Goal: Information Seeking & Learning: Learn about a topic

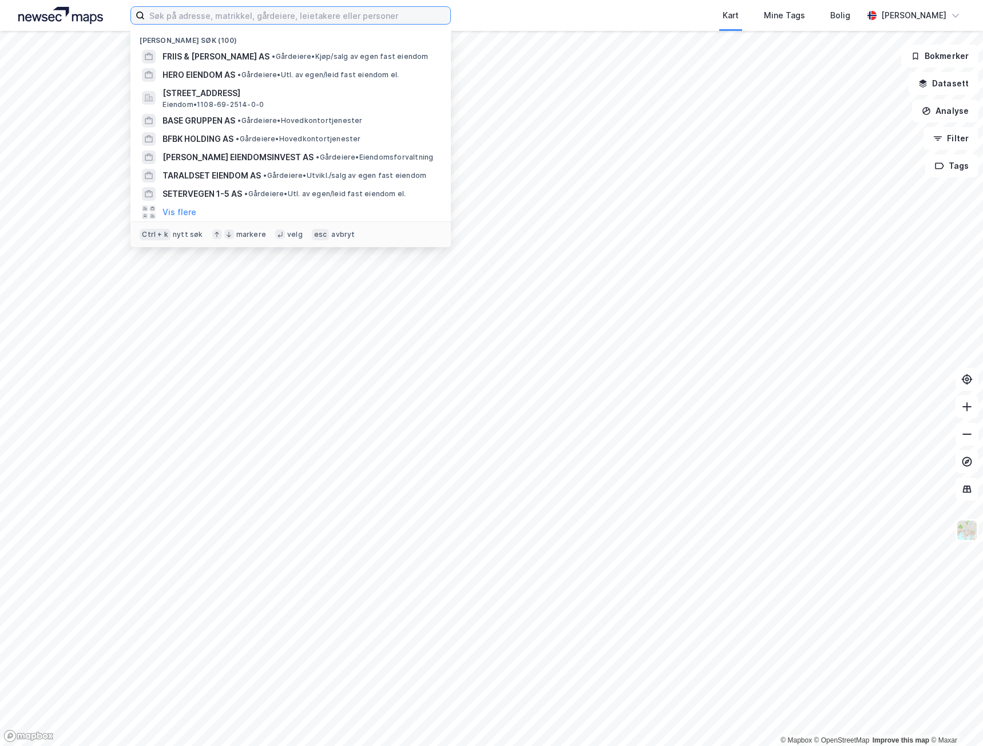
click at [211, 11] on input at bounding box center [298, 15] width 306 height 17
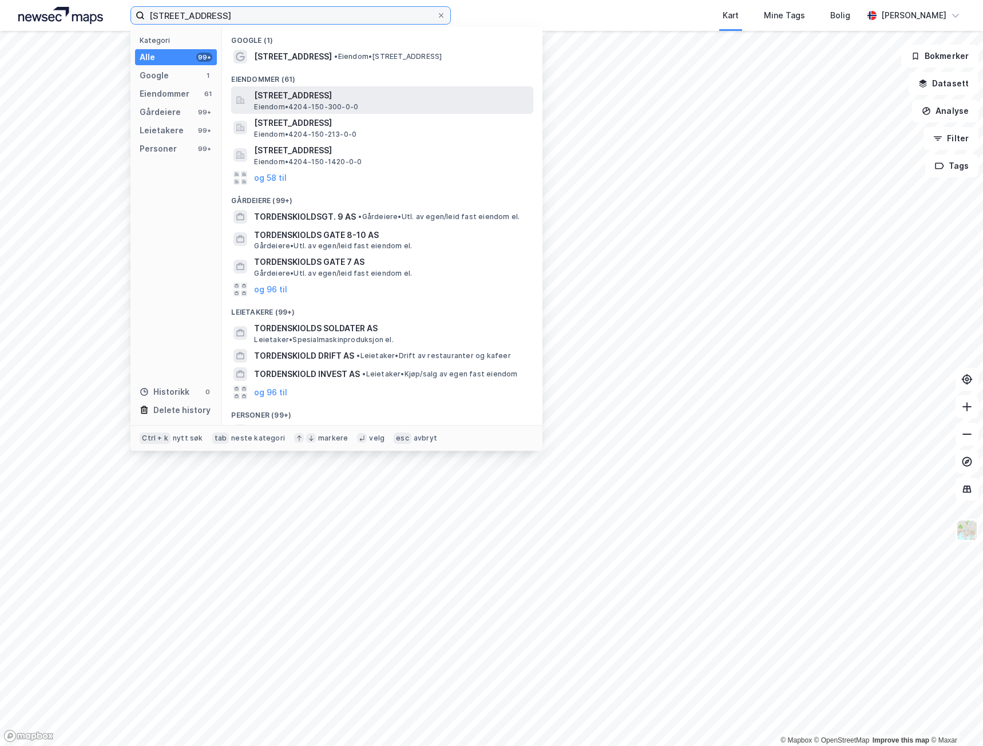
type input "[STREET_ADDRESS]"
click at [306, 99] on span "[STREET_ADDRESS]" at bounding box center [391, 96] width 275 height 14
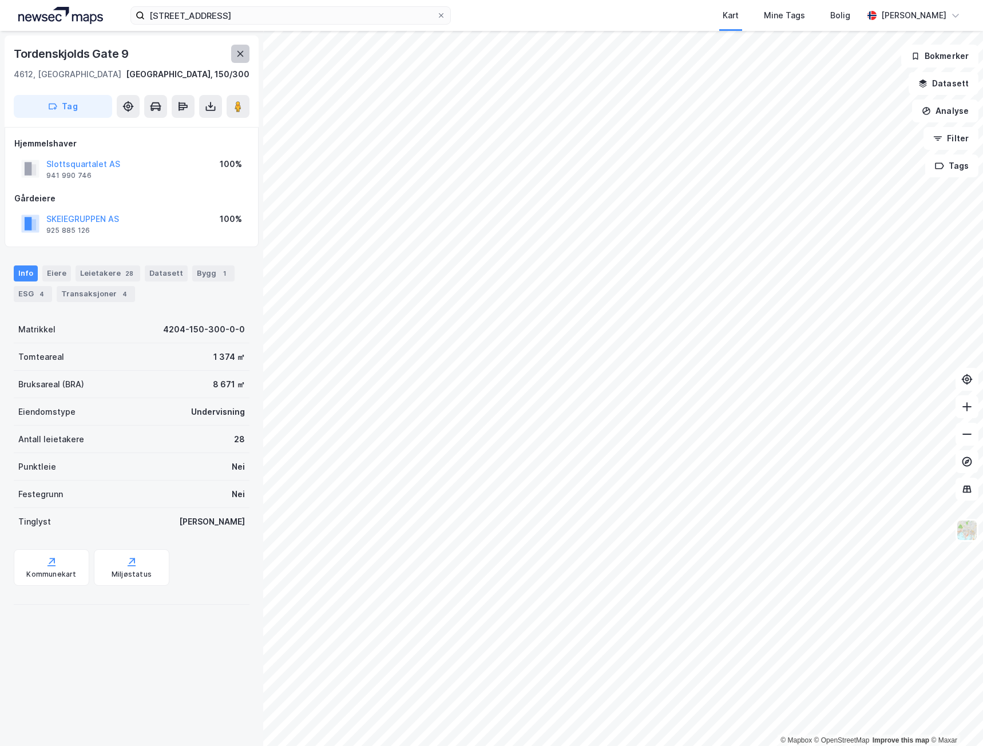
click at [236, 52] on icon at bounding box center [240, 53] width 9 height 9
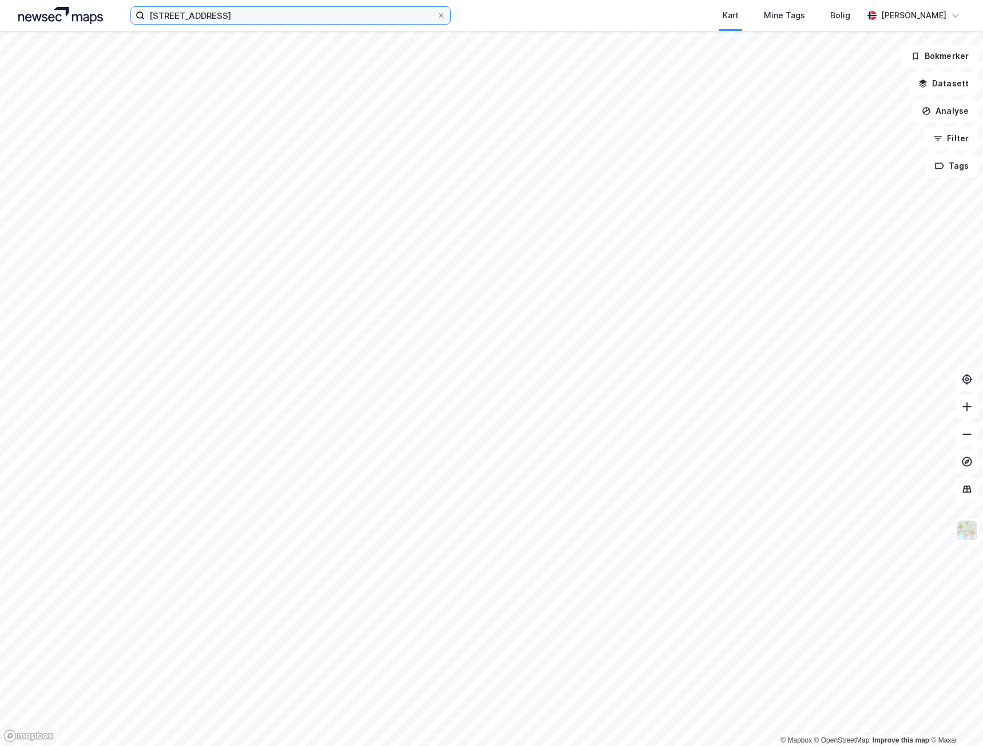
click at [313, 10] on input "[STREET_ADDRESS]" at bounding box center [291, 15] width 292 height 17
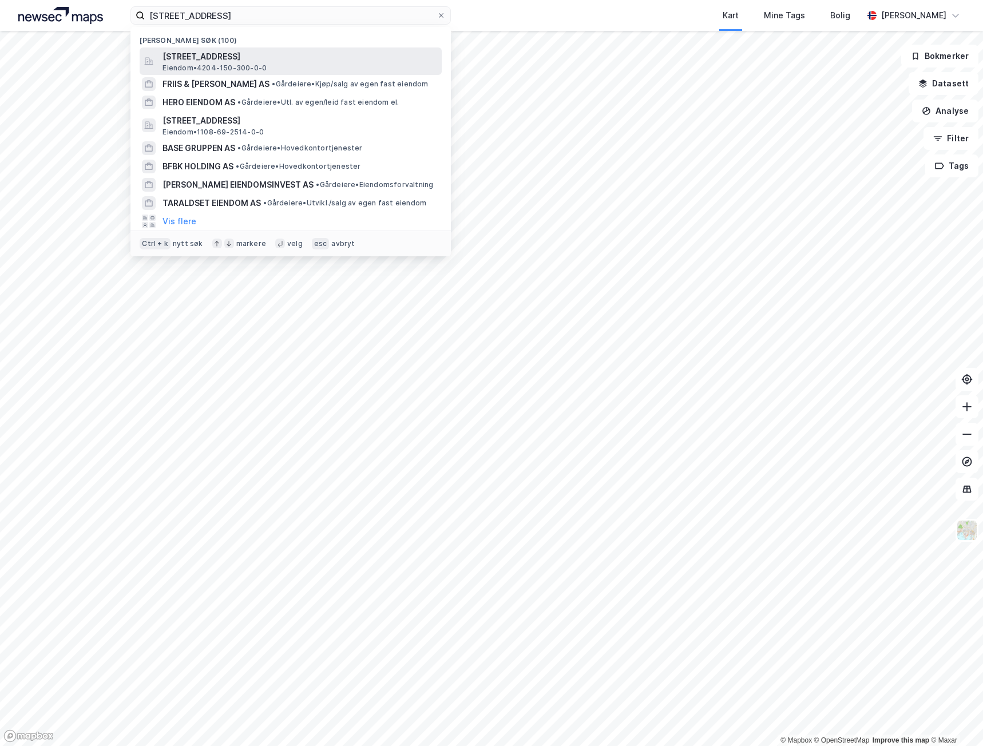
click at [306, 60] on span "[STREET_ADDRESS]" at bounding box center [300, 57] width 275 height 14
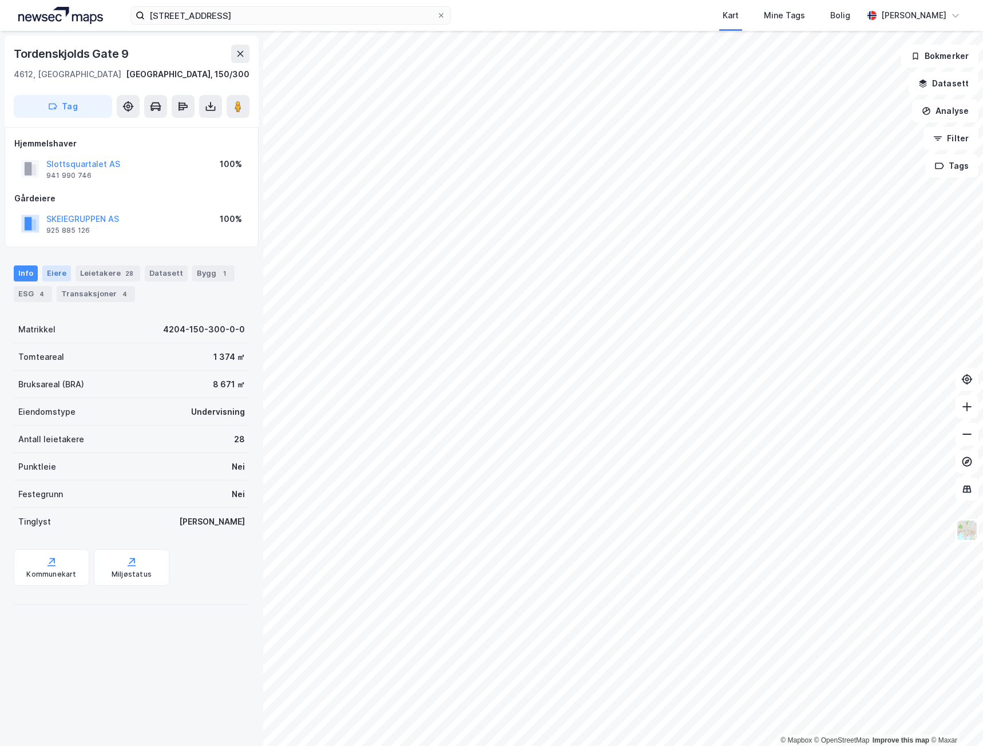
click at [59, 275] on div "Eiere" at bounding box center [56, 274] width 29 height 16
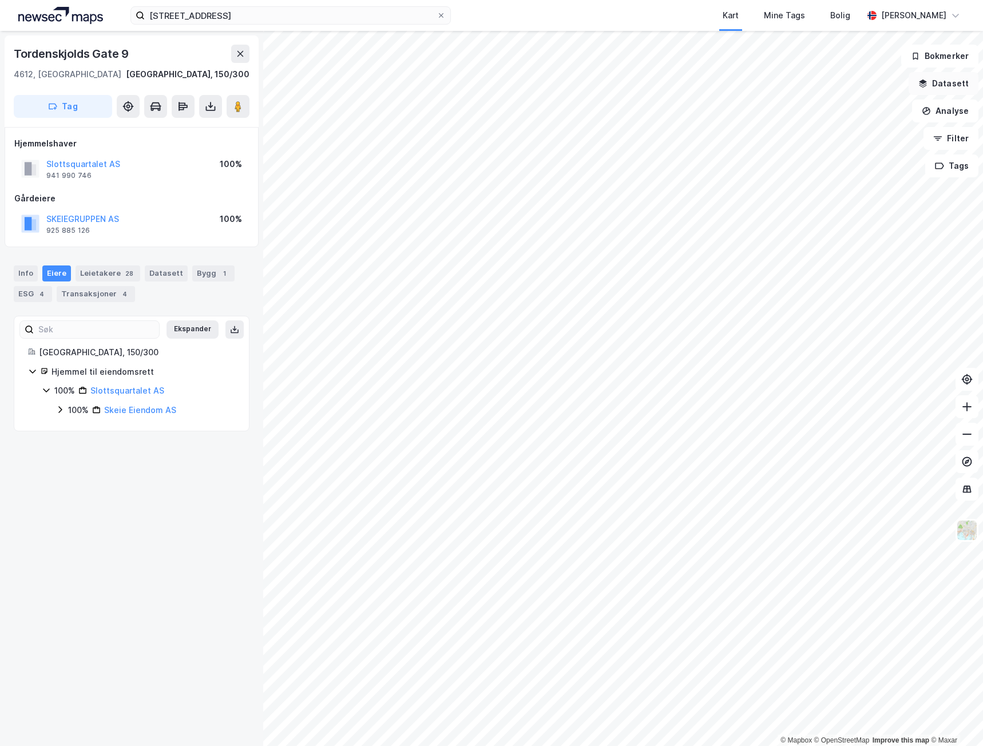
click at [944, 89] on button "Datasett" at bounding box center [944, 83] width 70 height 23
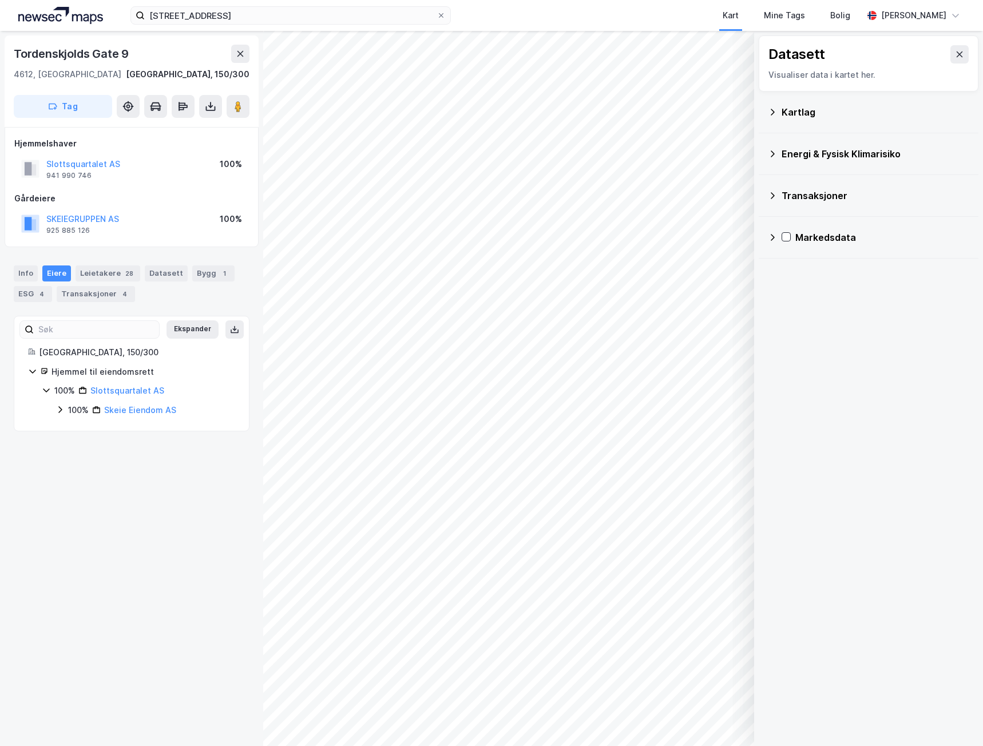
click at [813, 115] on div "Kartlag" at bounding box center [876, 112] width 188 height 14
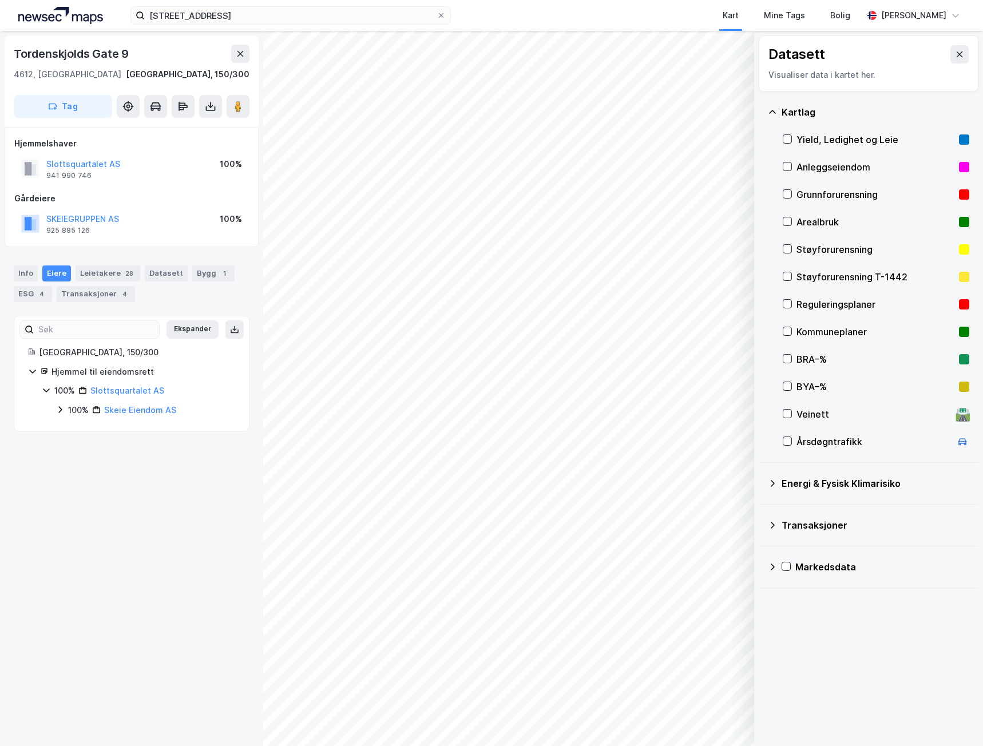
click at [771, 564] on icon at bounding box center [772, 566] width 9 height 9
click at [770, 526] on icon at bounding box center [772, 525] width 9 height 9
click at [770, 526] on icon at bounding box center [772, 525] width 7 height 4
click at [771, 477] on div "Energi & Fysisk Klimarisiko" at bounding box center [868, 483] width 201 height 27
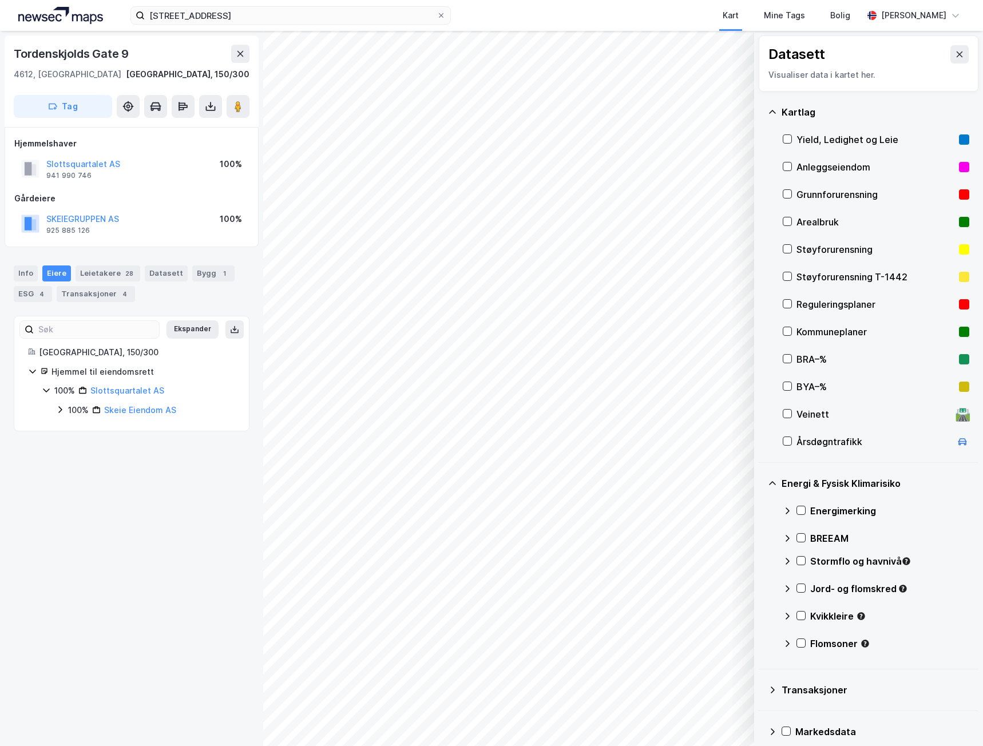
click at [771, 477] on div "Energi & Fysisk Klimarisiko" at bounding box center [868, 483] width 201 height 27
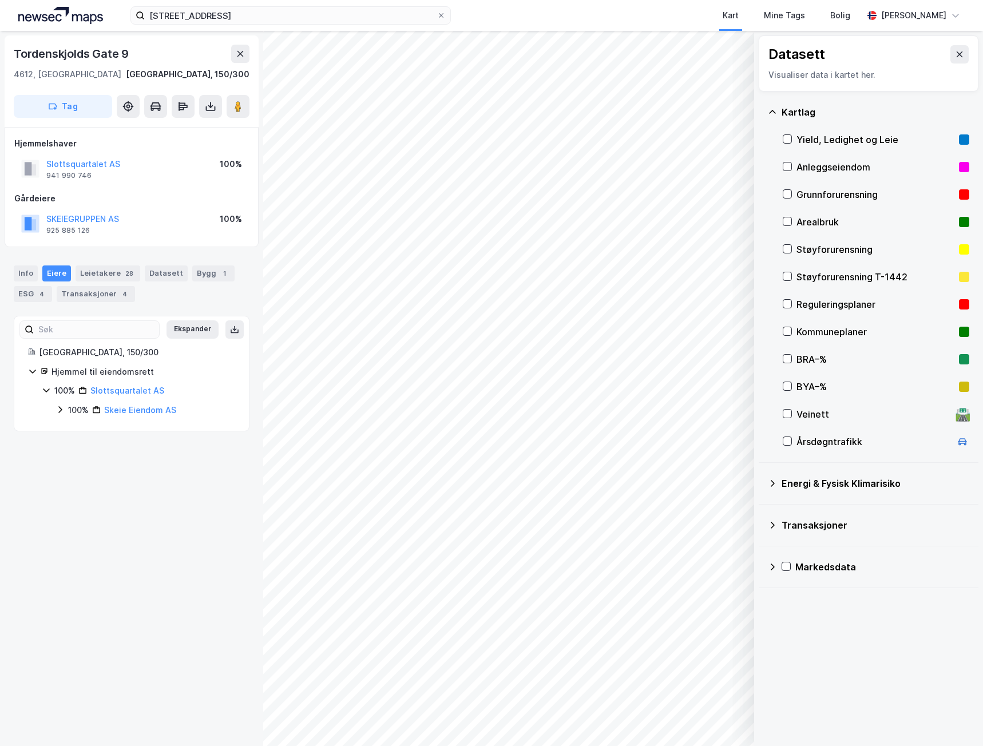
click at [775, 111] on icon at bounding box center [772, 112] width 9 height 9
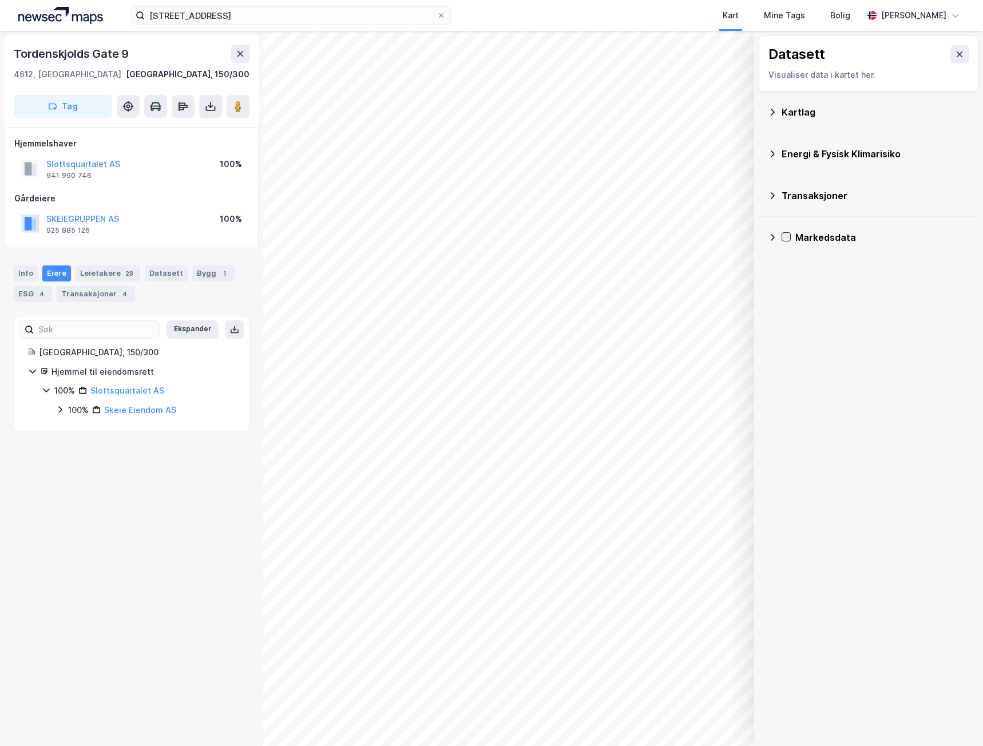
click at [789, 240] on icon at bounding box center [786, 237] width 8 height 8
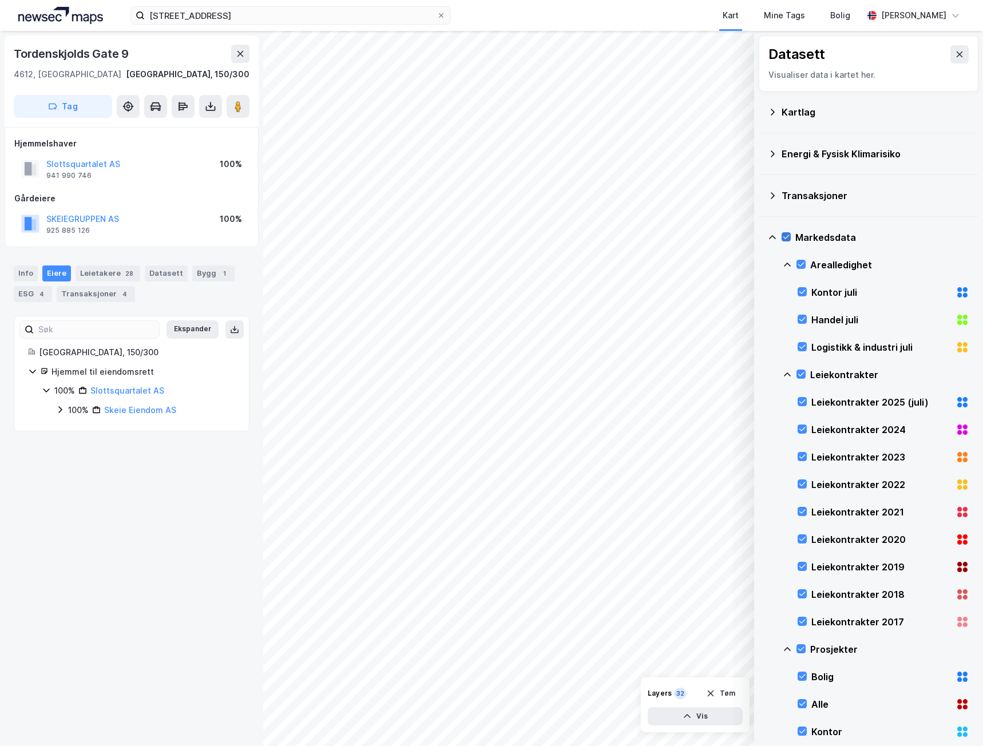
click at [787, 239] on icon at bounding box center [786, 237] width 8 height 8
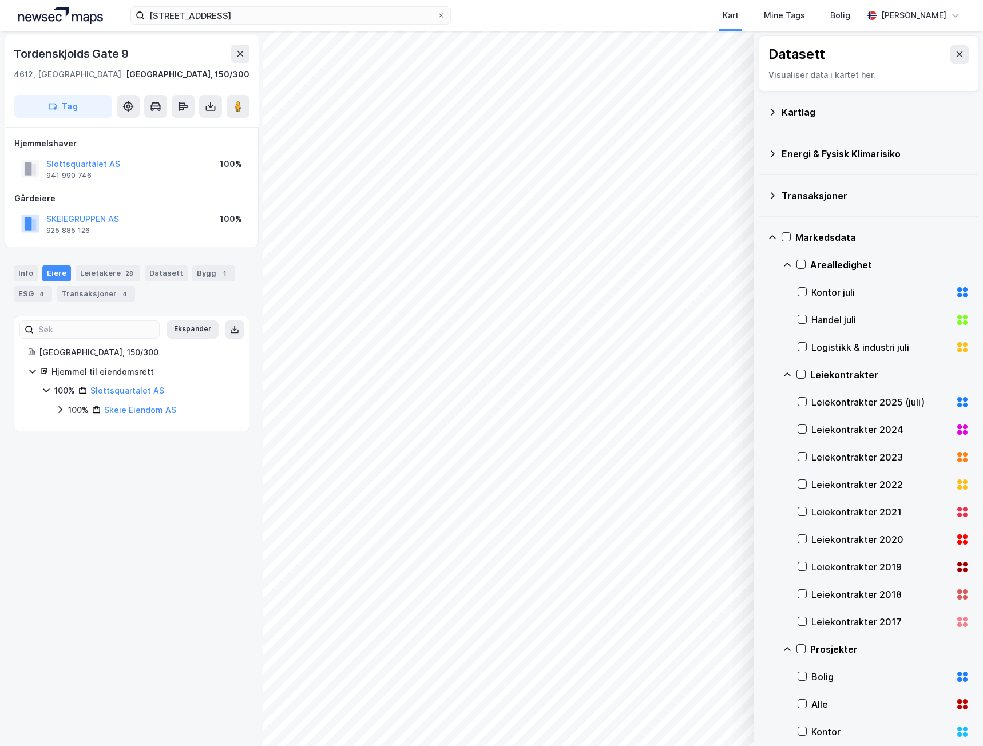
click at [773, 240] on icon at bounding box center [772, 237] width 9 height 9
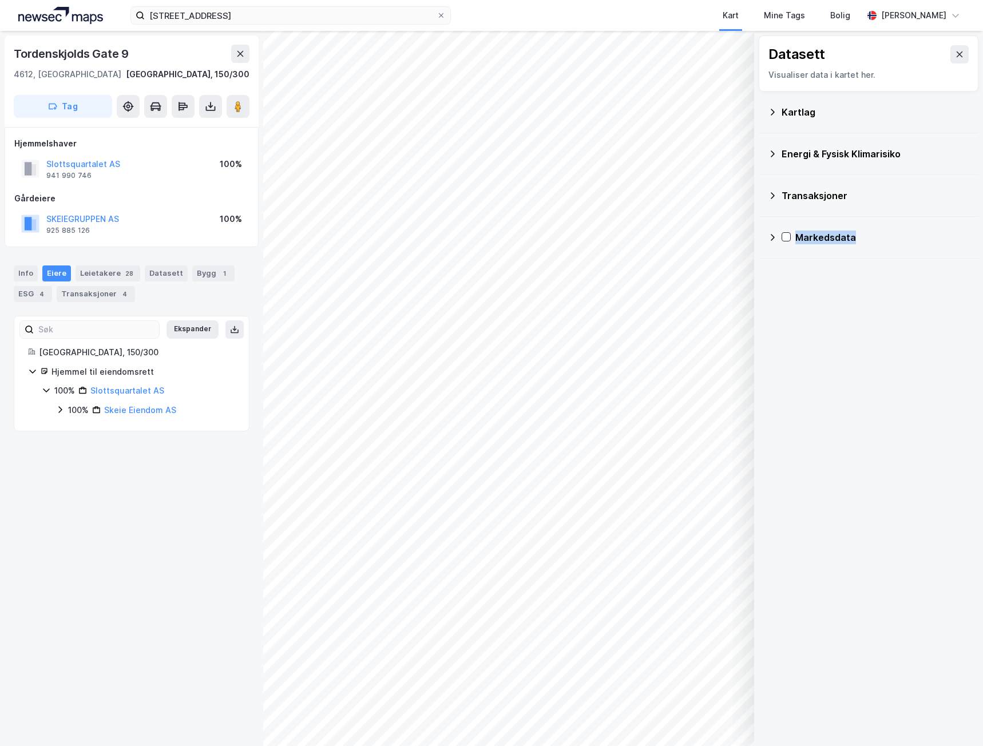
click at [773, 240] on icon at bounding box center [772, 237] width 9 height 9
click at [770, 193] on icon at bounding box center [772, 195] width 9 height 9
click at [955, 52] on icon at bounding box center [959, 54] width 9 height 9
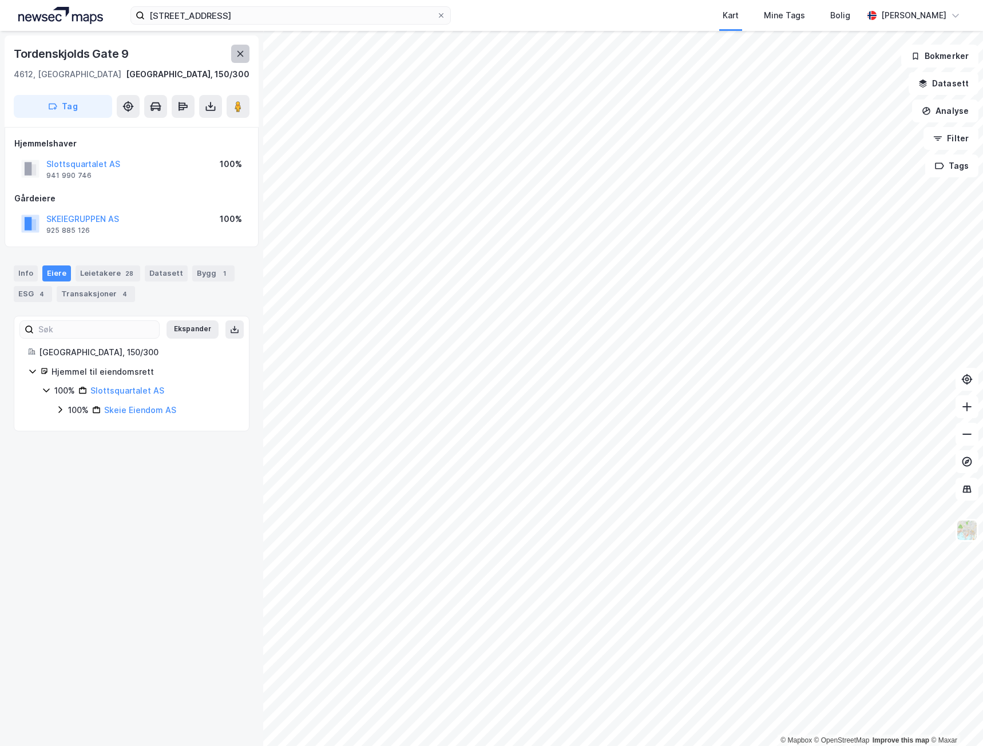
click at [239, 56] on icon at bounding box center [240, 54] width 6 height 6
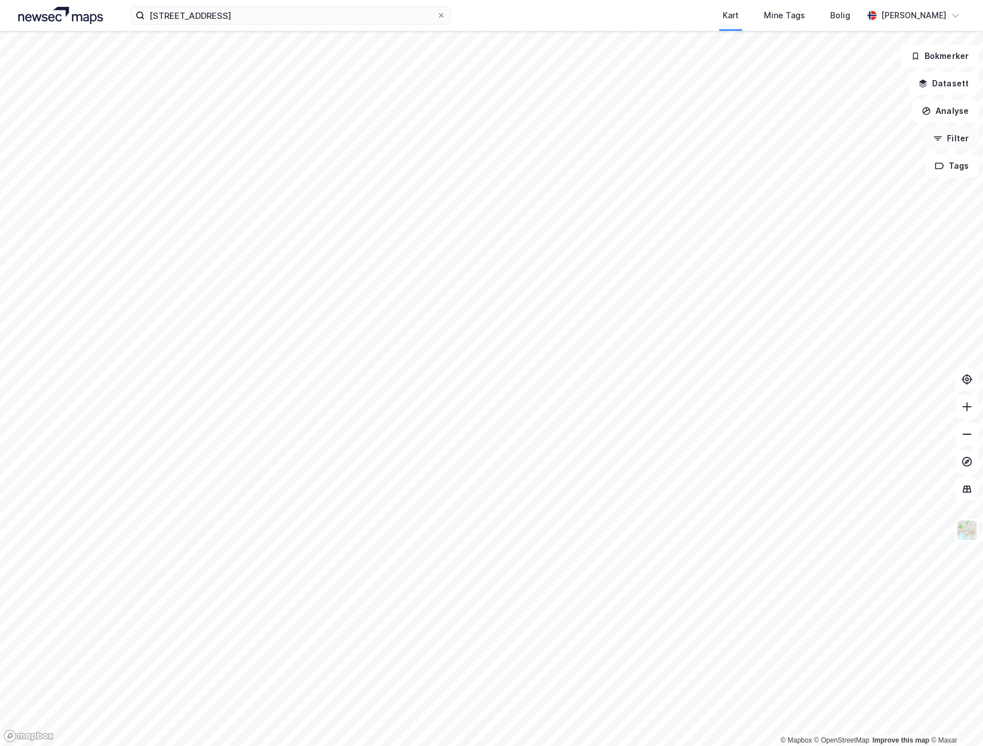
click at [975, 136] on button "Filter" at bounding box center [951, 138] width 55 height 23
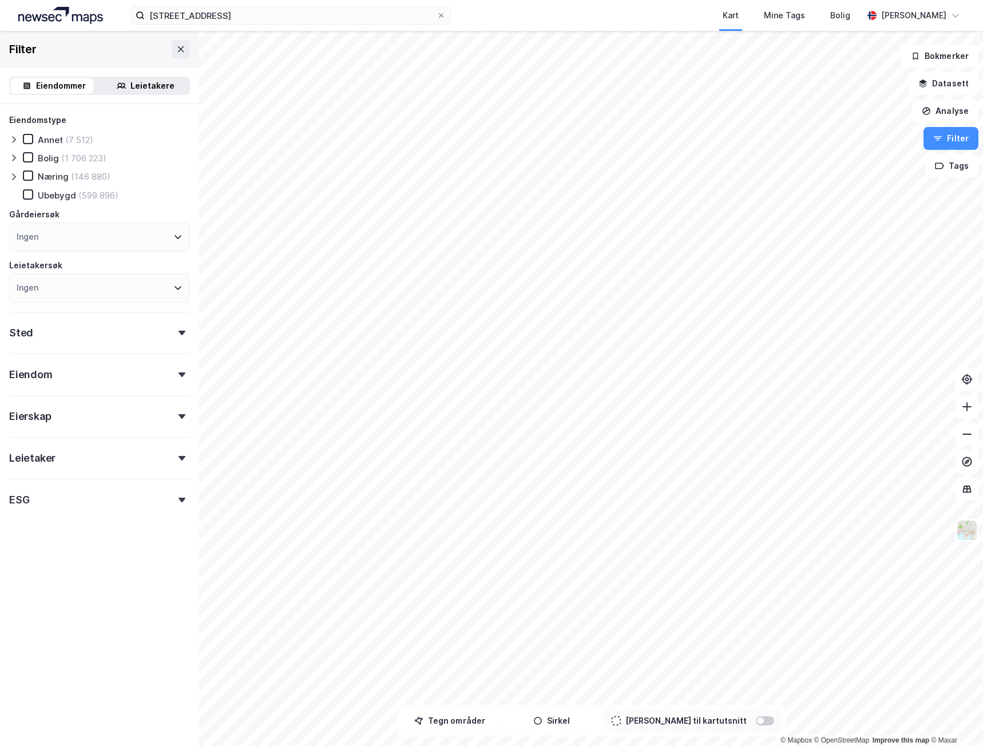
click at [87, 414] on div "Eierskap" at bounding box center [99, 411] width 181 height 33
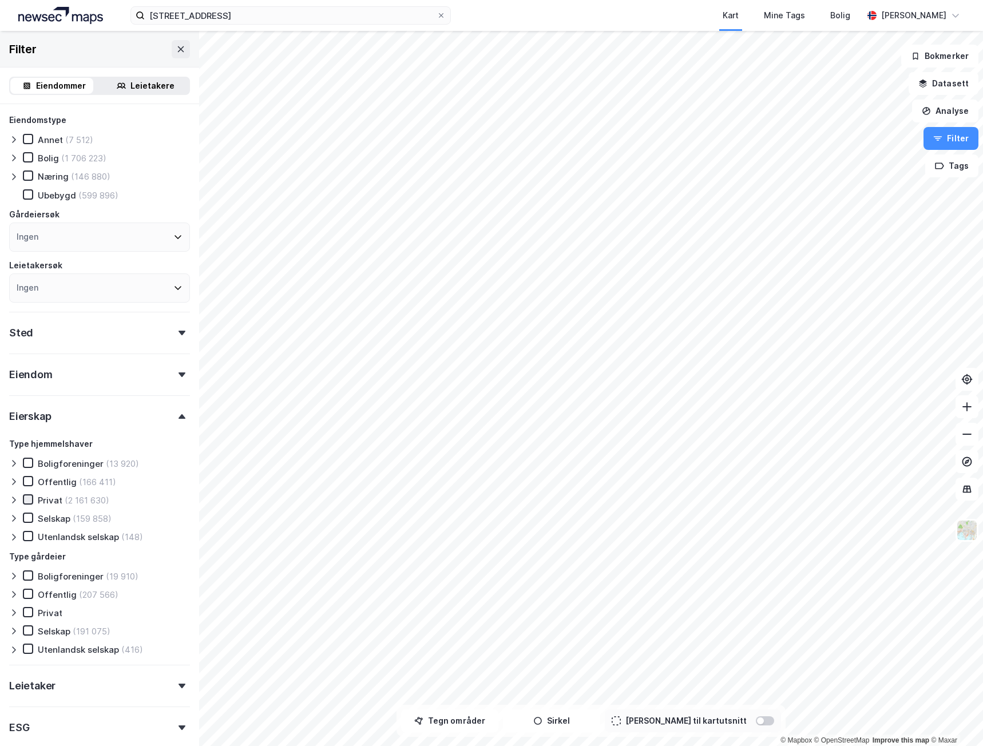
click at [25, 500] on icon at bounding box center [28, 500] width 8 height 8
click at [30, 518] on icon at bounding box center [28, 518] width 8 height 8
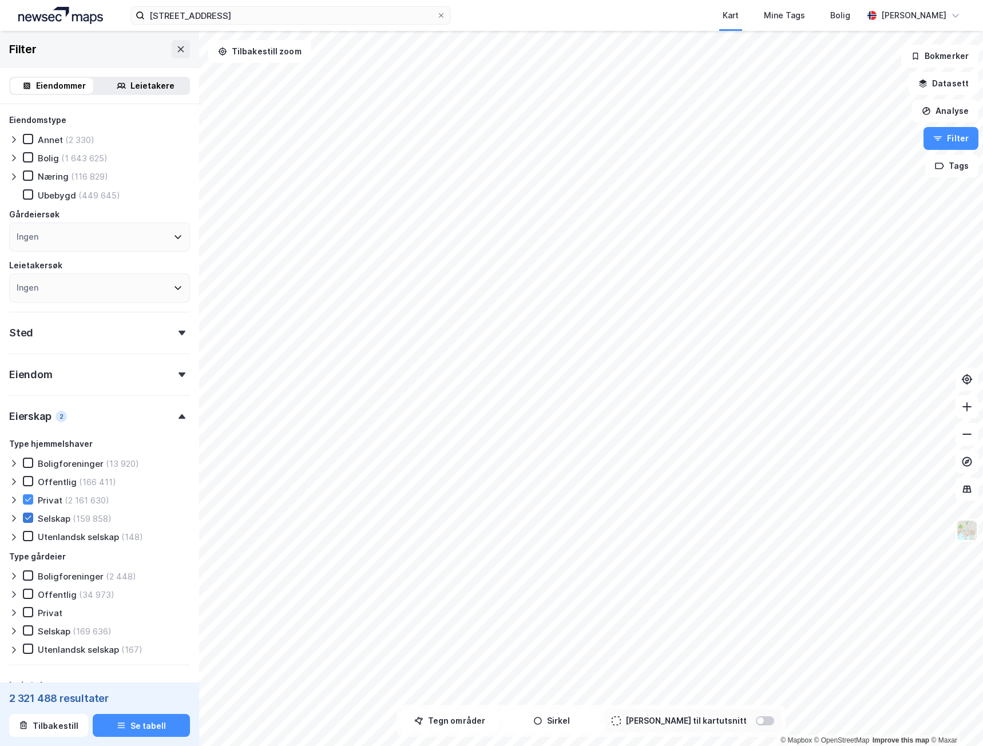
click at [27, 516] on icon at bounding box center [28, 518] width 8 height 8
click at [26, 500] on icon at bounding box center [28, 499] width 6 height 4
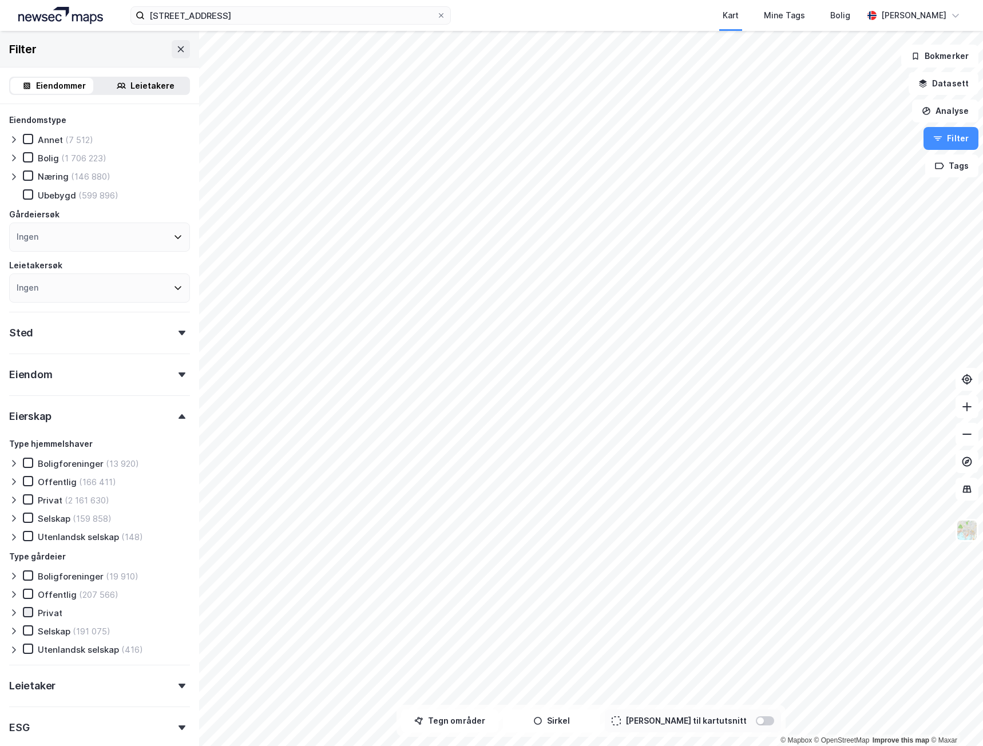
click at [26, 613] on icon at bounding box center [28, 612] width 6 height 4
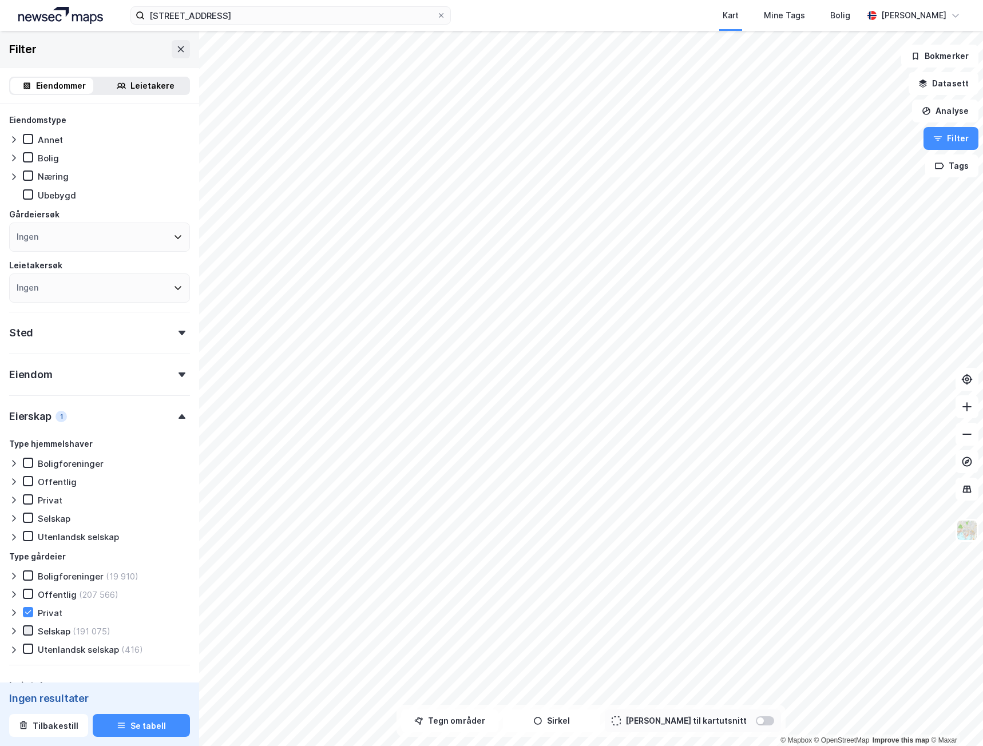
click at [29, 628] on icon at bounding box center [28, 631] width 8 height 8
click at [27, 611] on icon at bounding box center [28, 612] width 8 height 8
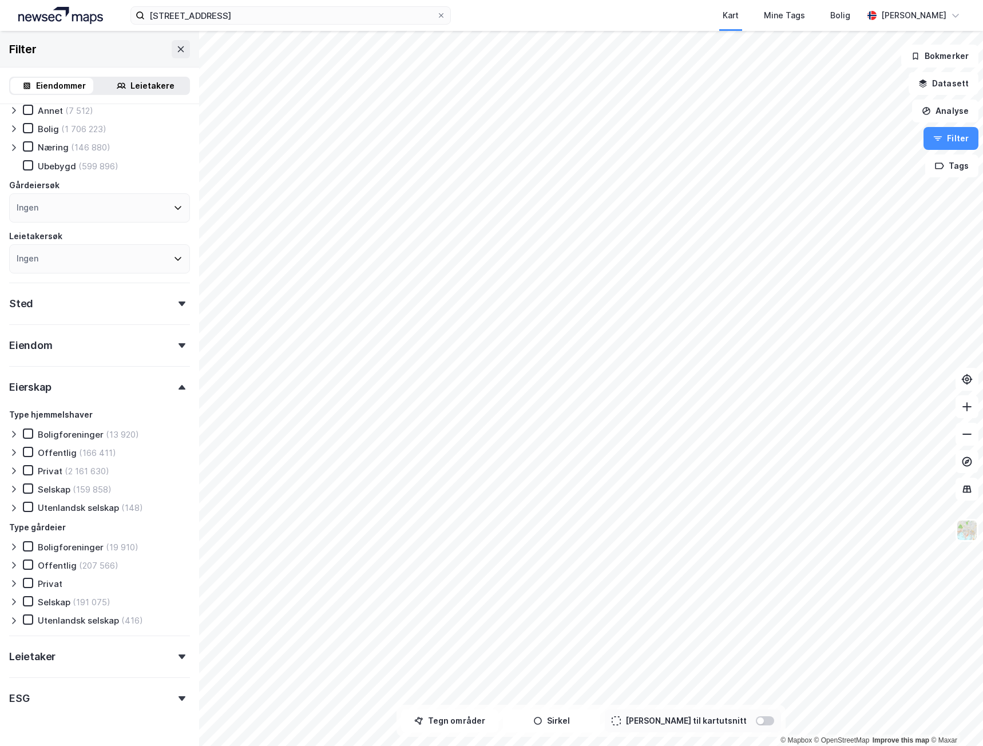
scroll to position [2, 0]
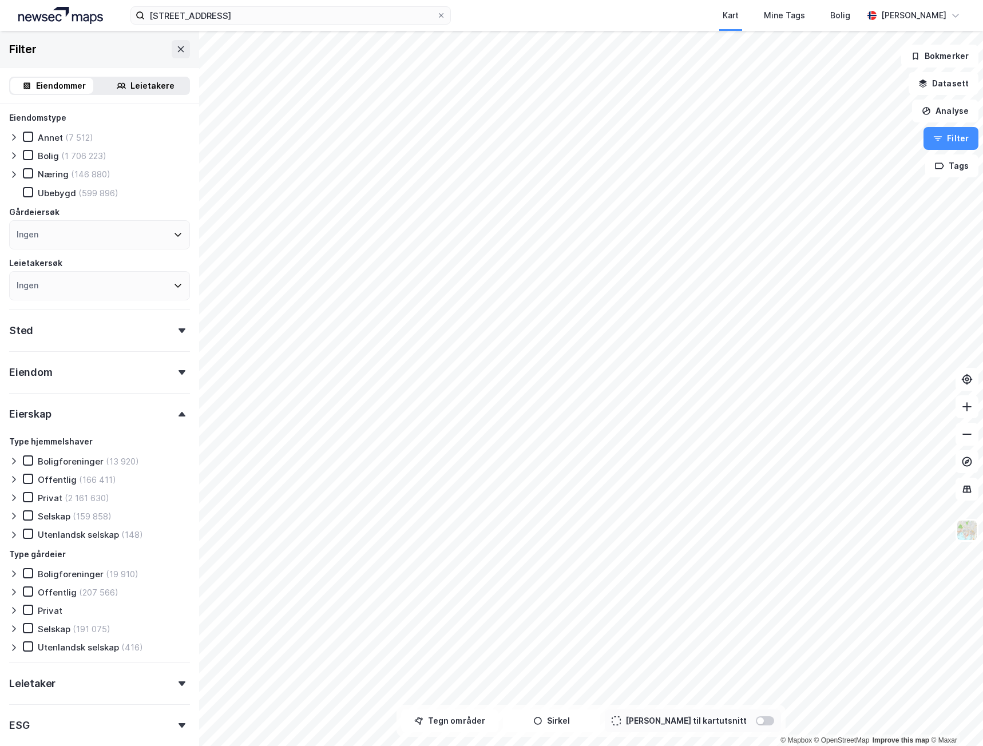
click at [118, 418] on div "Eierskap" at bounding box center [99, 409] width 181 height 33
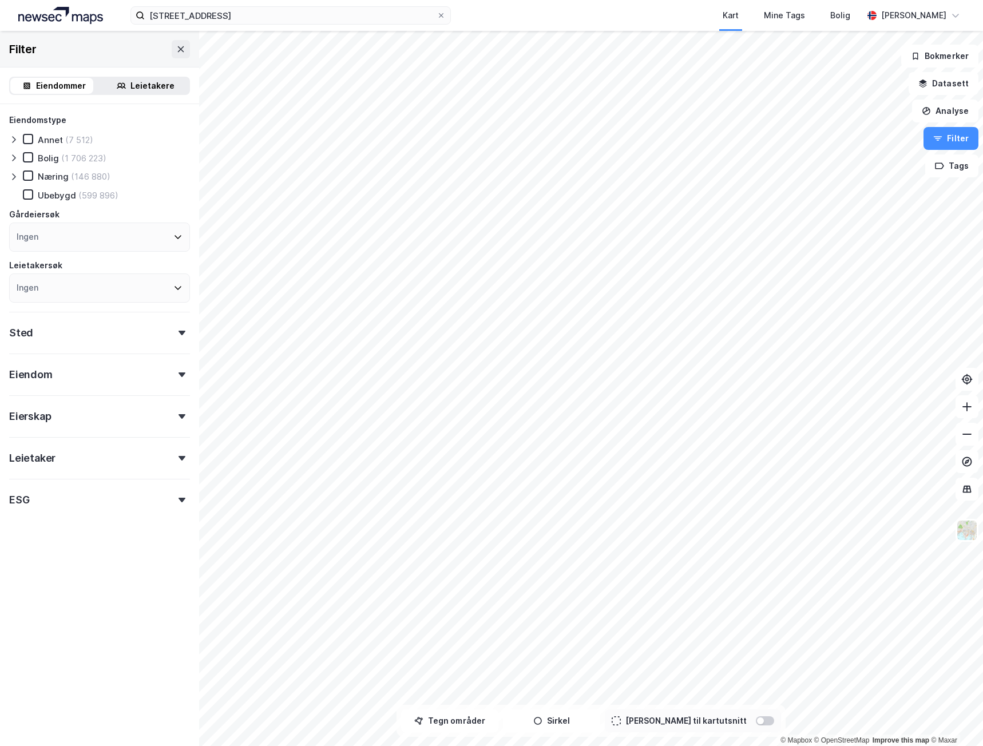
click at [120, 389] on div "Eiendomstype Annet (7 512) Bolig (1 706 223) Næring (146 880) [GEOGRAPHIC_DATA]…" at bounding box center [99, 312] width 181 height 398
click at [120, 375] on div "Eiendom" at bounding box center [99, 370] width 181 height 33
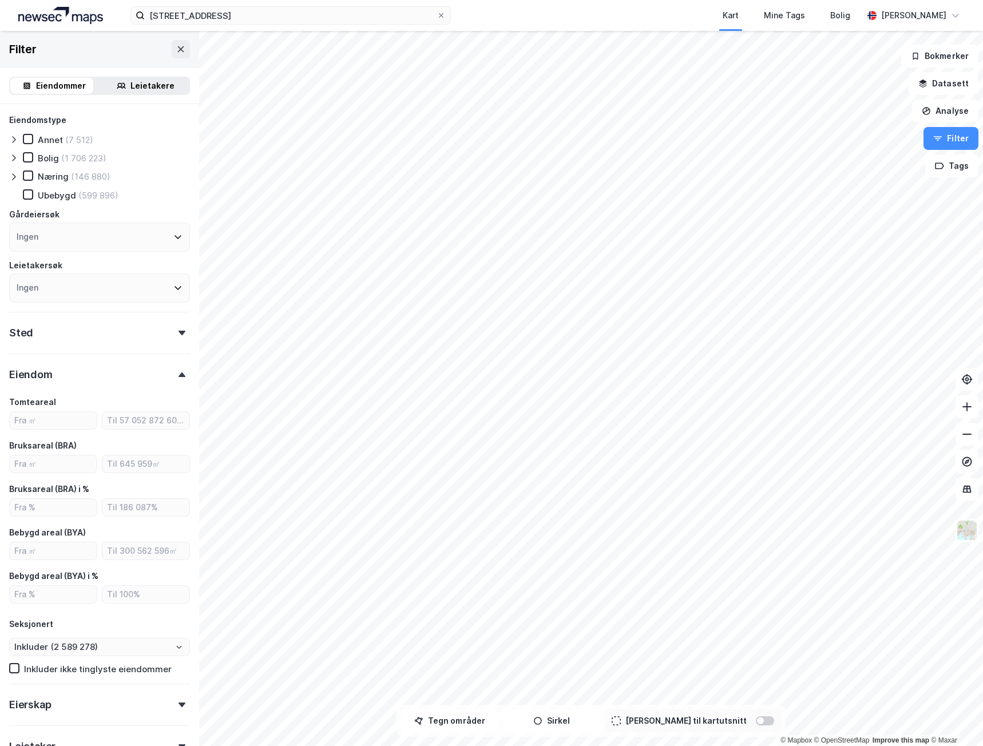
click at [120, 375] on div "Eiendom" at bounding box center [99, 370] width 181 height 33
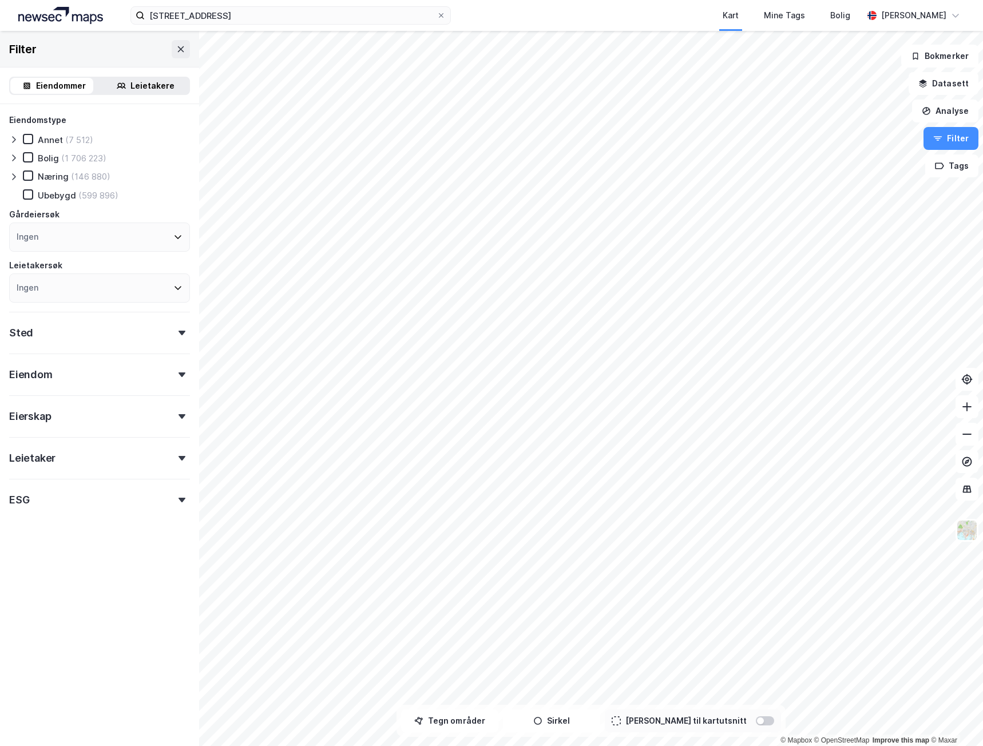
click at [62, 385] on div "Eiendom" at bounding box center [99, 370] width 181 height 33
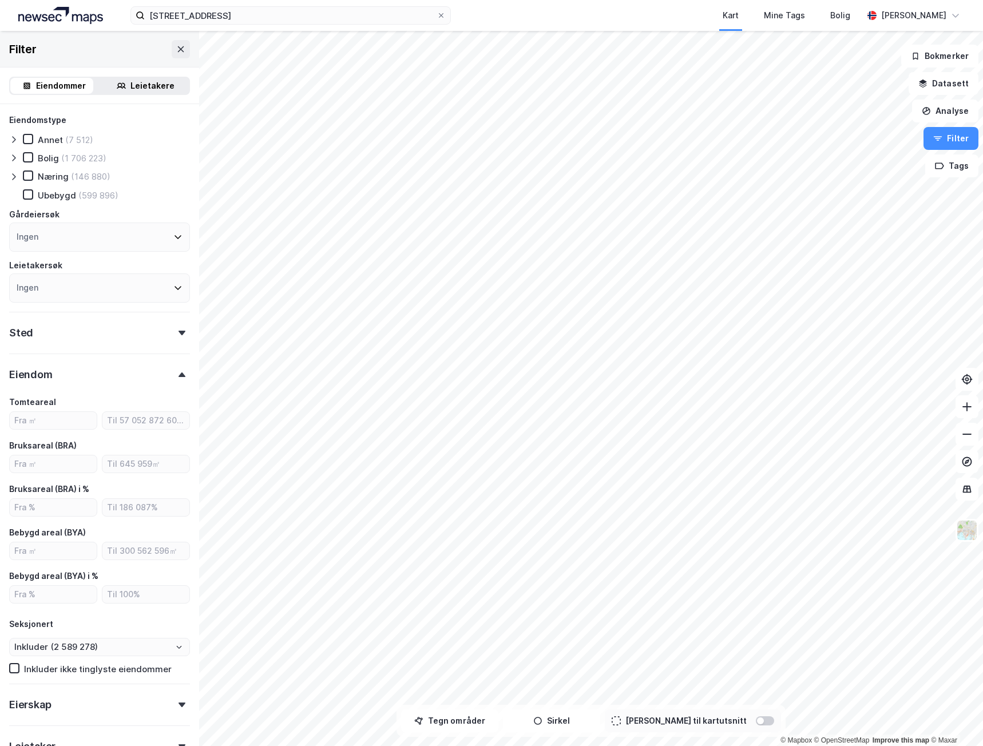
click at [68, 376] on div "Eiendom" at bounding box center [99, 370] width 181 height 33
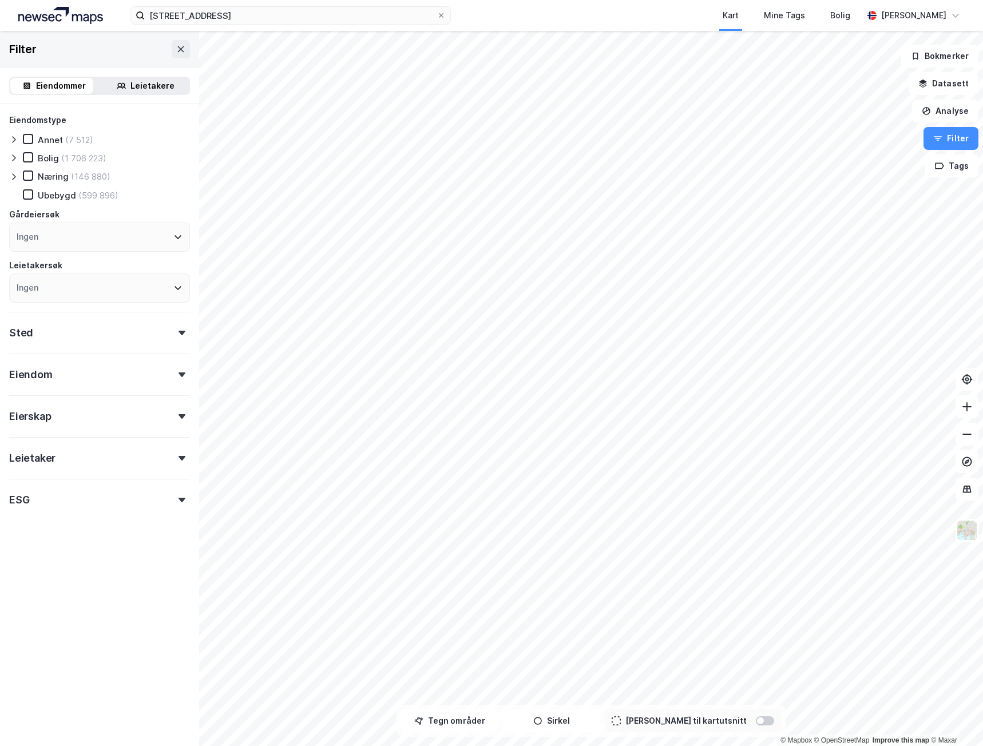
click at [56, 410] on div "Eierskap" at bounding box center [99, 411] width 181 height 33
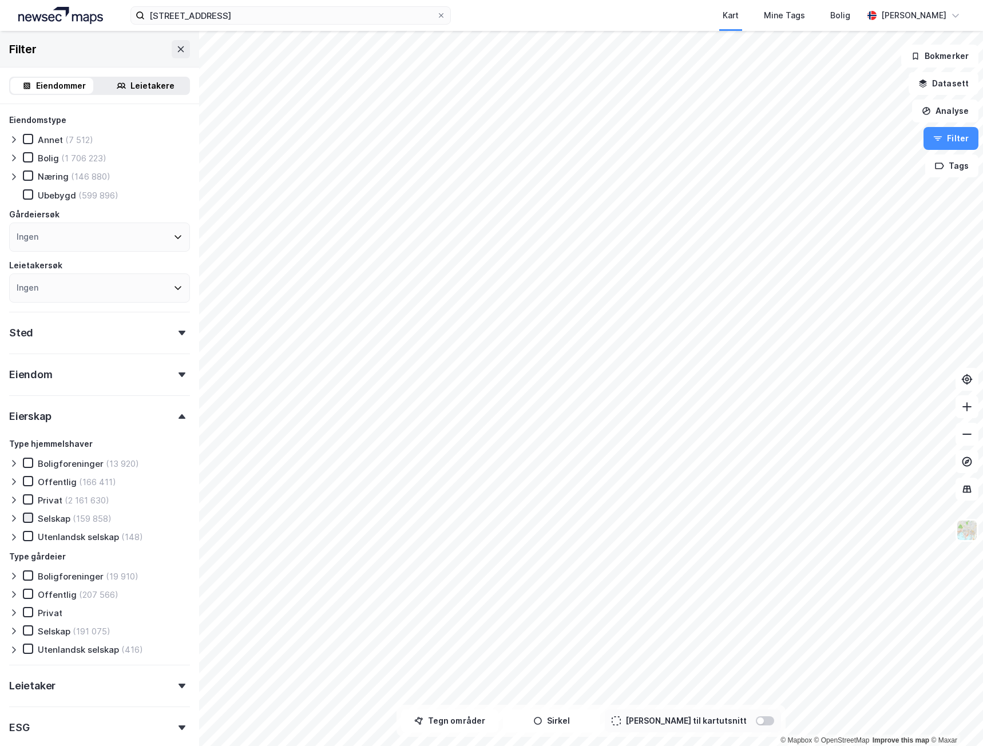
click at [31, 519] on icon at bounding box center [28, 518] width 8 height 8
click at [15, 519] on icon at bounding box center [13, 519] width 3 height 7
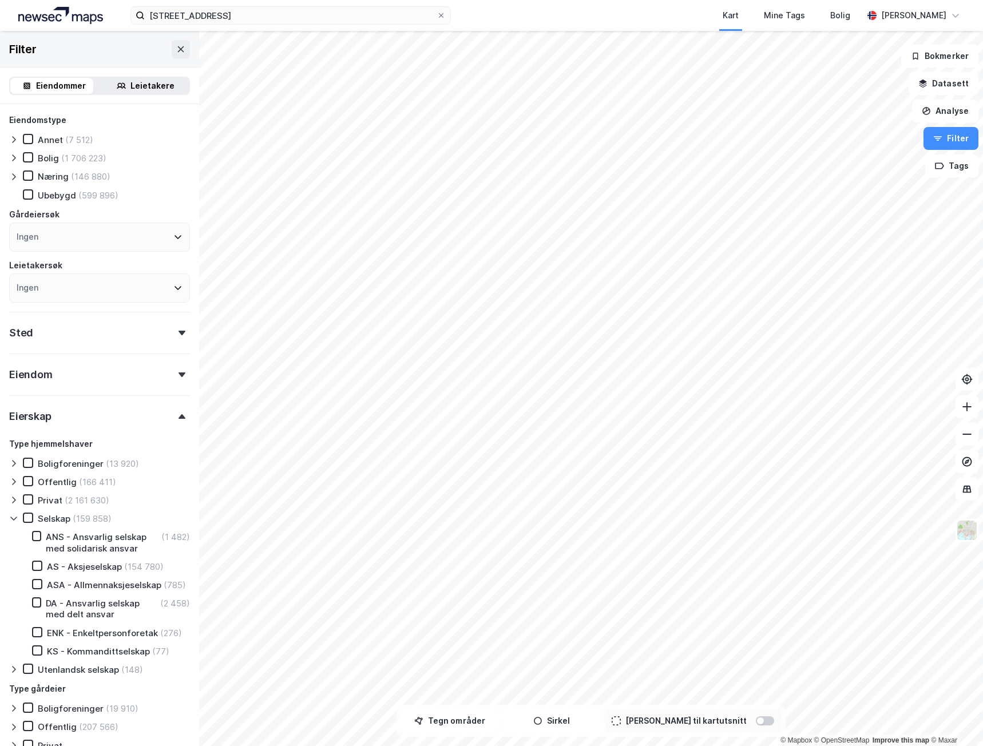
click at [15, 519] on icon at bounding box center [13, 519] width 6 height 4
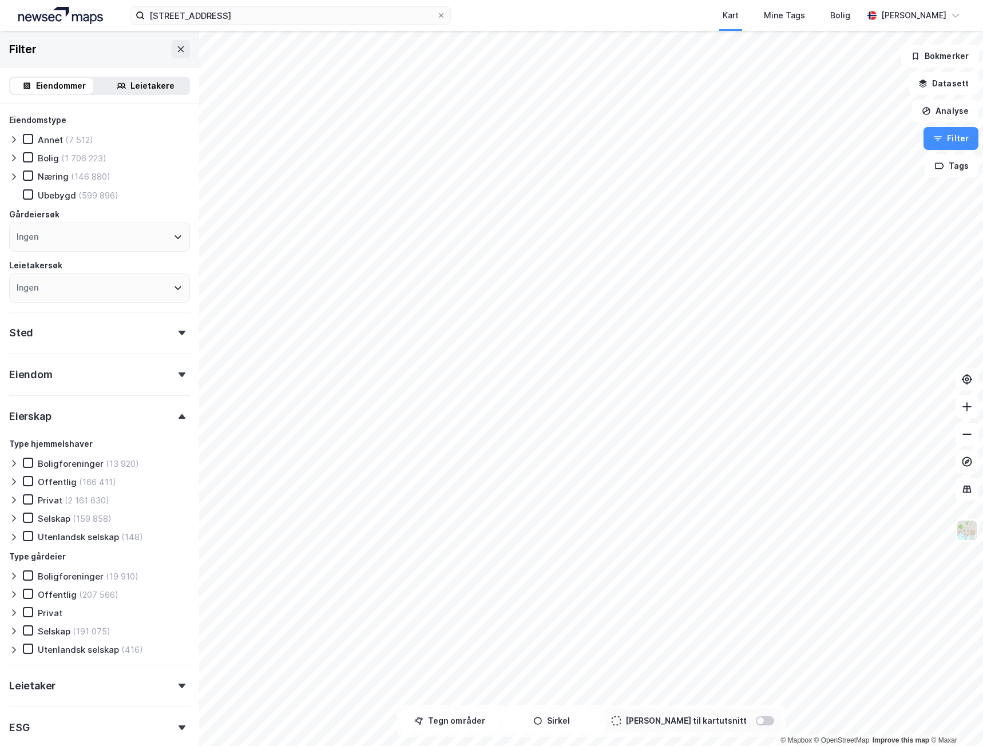
click at [116, 372] on div "Eiendom" at bounding box center [99, 370] width 181 height 33
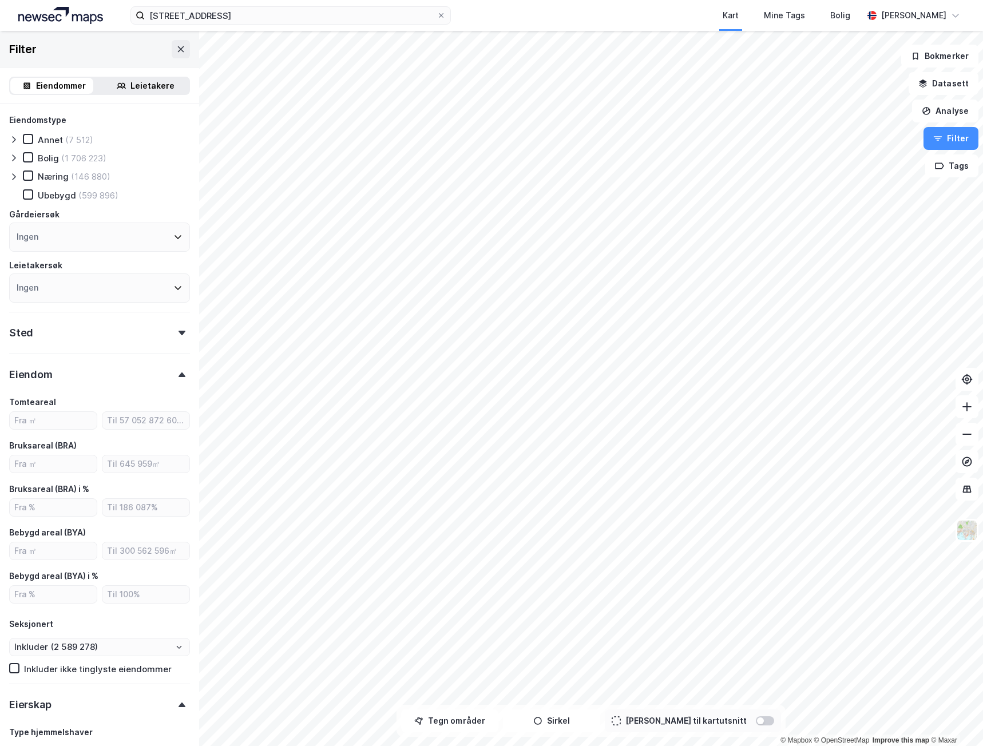
click at [116, 372] on div "Eiendom" at bounding box center [99, 370] width 181 height 33
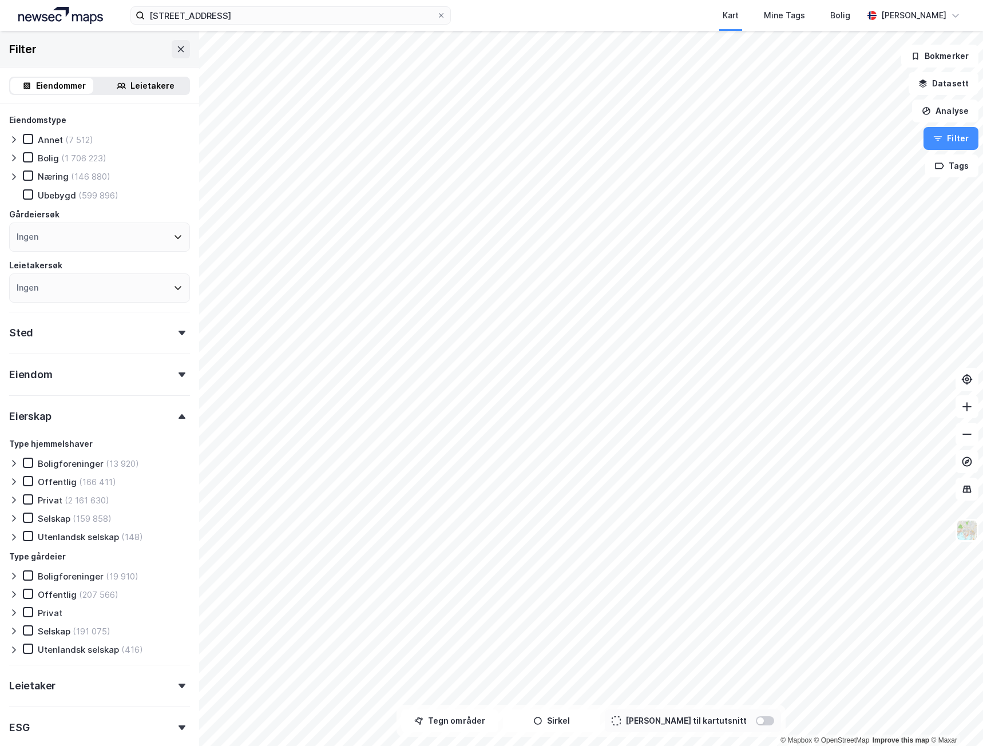
click at [140, 326] on div "Sted" at bounding box center [99, 328] width 181 height 33
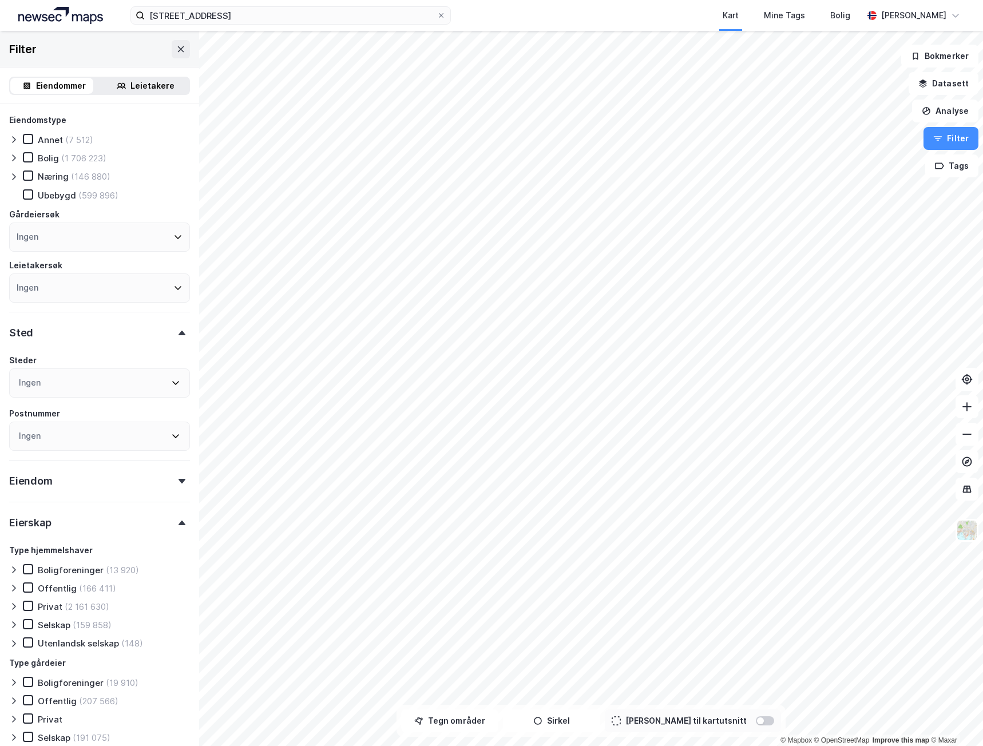
click at [140, 326] on div "Sted" at bounding box center [99, 328] width 181 height 33
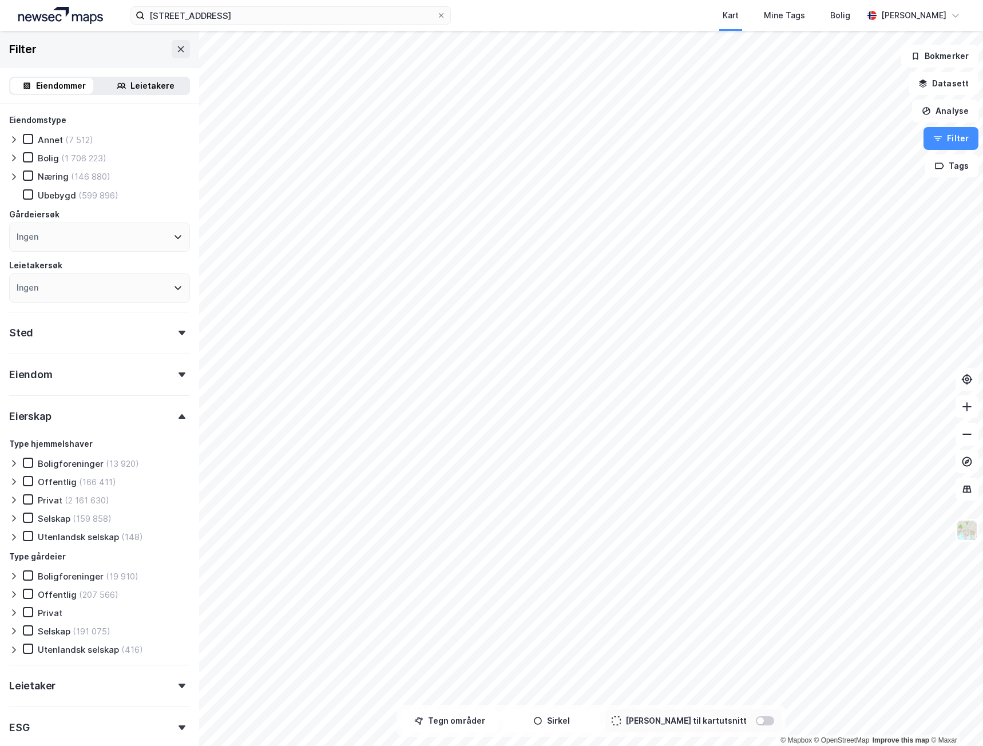
click at [34, 175] on div "Næring (146 880)" at bounding box center [67, 176] width 88 height 11
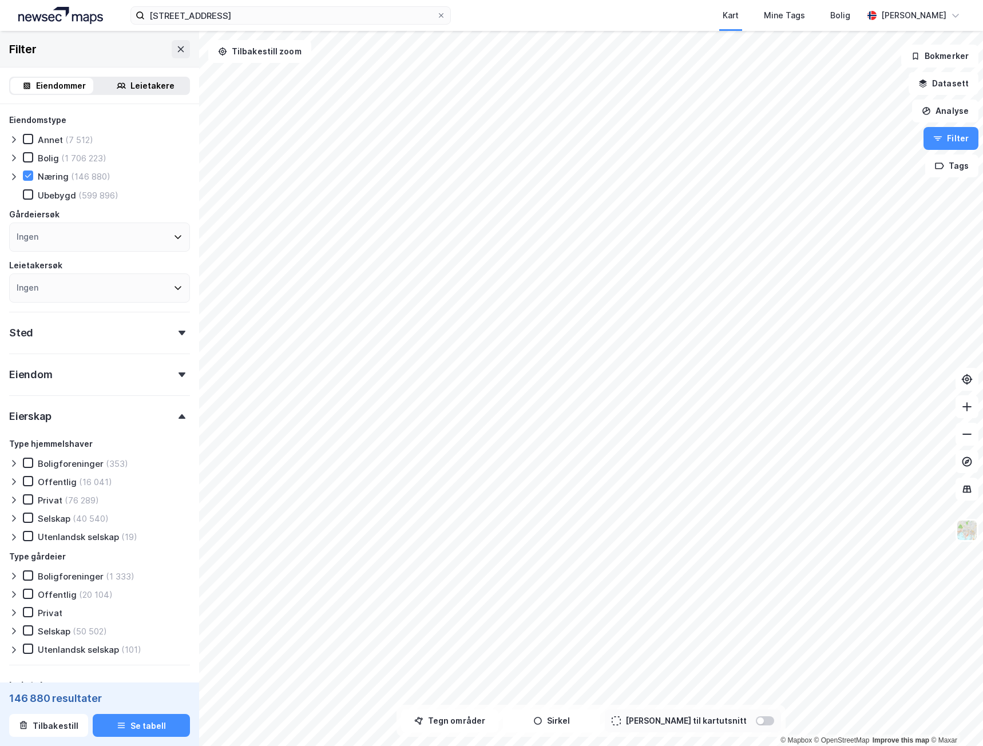
click at [7, 175] on div "Eiendomstype Annet (7 512) Bolig (1 706 223) Næring (146 880) Ubebygd (599 896)…" at bounding box center [99, 455] width 199 height 702
click at [16, 176] on icon at bounding box center [13, 176] width 9 height 9
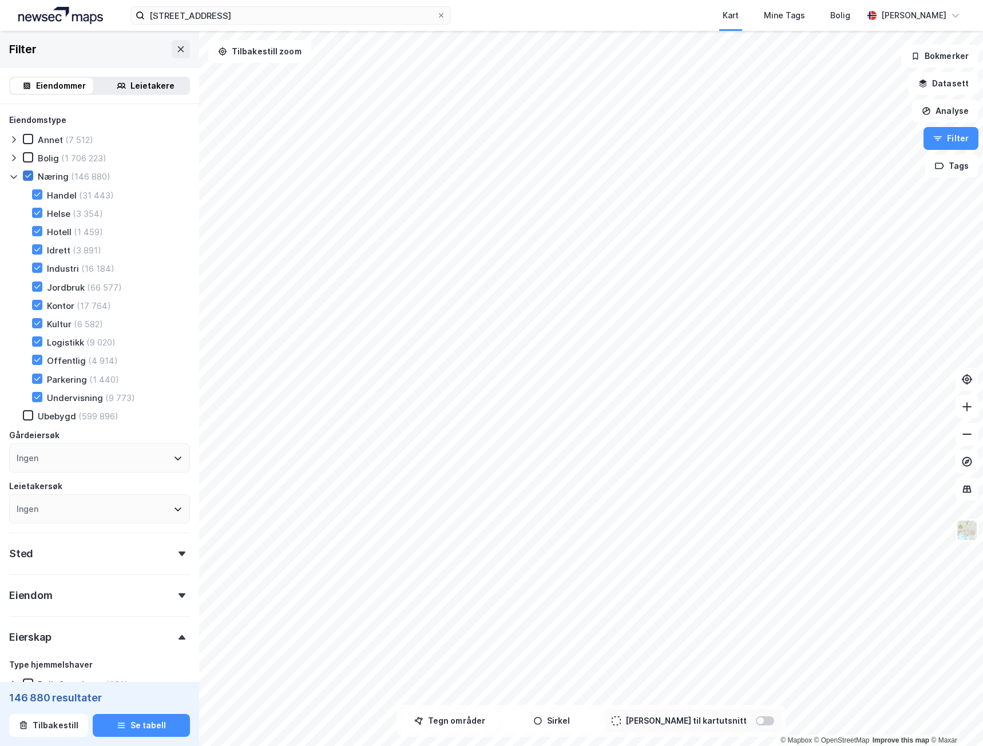
click at [31, 175] on icon at bounding box center [28, 176] width 8 height 8
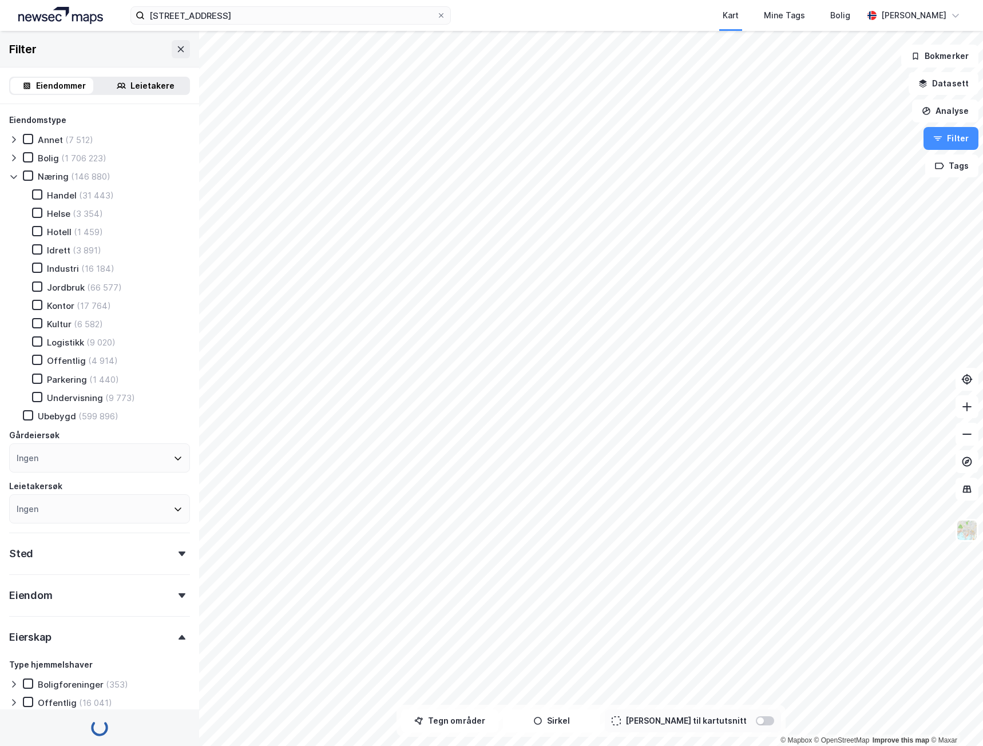
click at [140, 87] on div "Leietakere" at bounding box center [152, 86] width 44 height 14
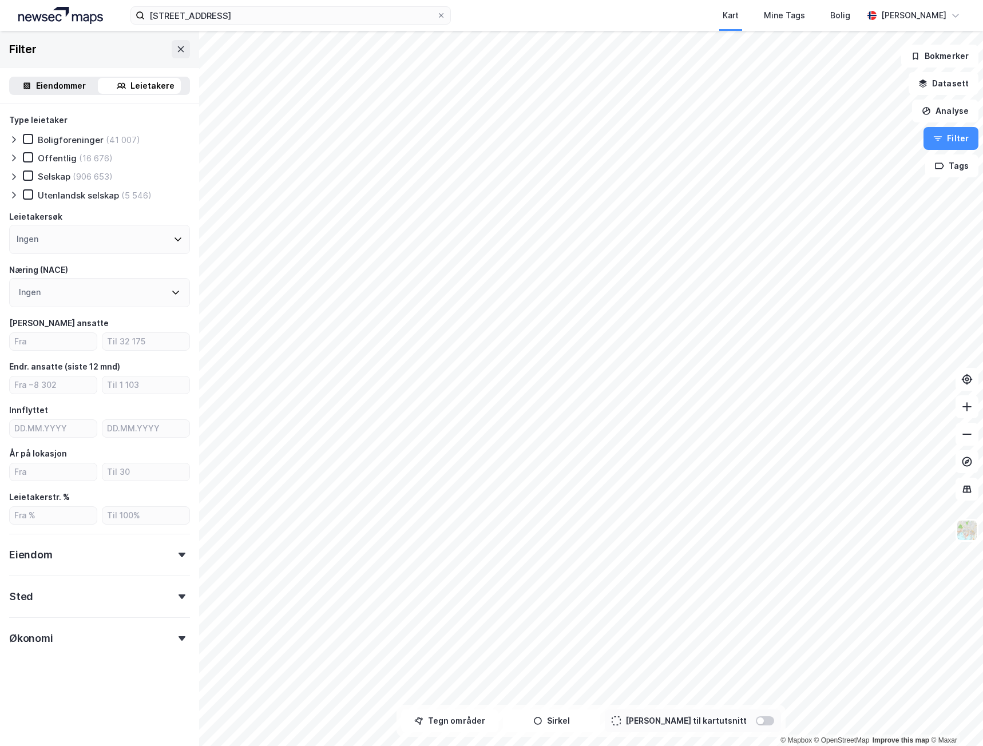
click at [66, 92] on div "Eiendommer" at bounding box center [61, 86] width 50 height 14
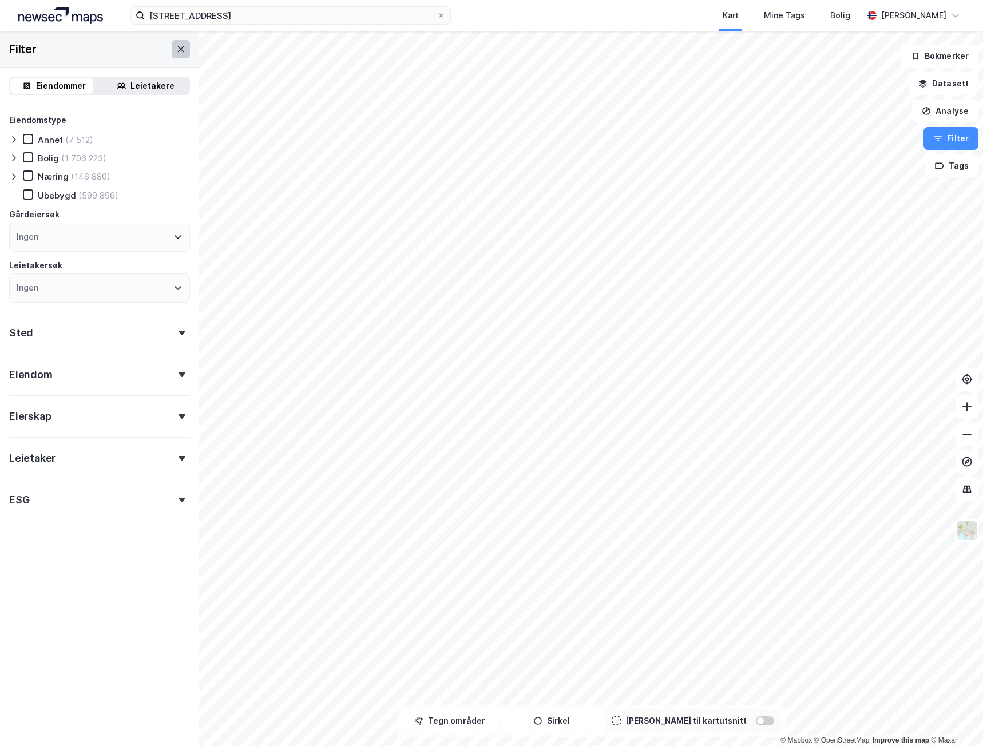
click at [176, 47] on icon at bounding box center [180, 49] width 9 height 9
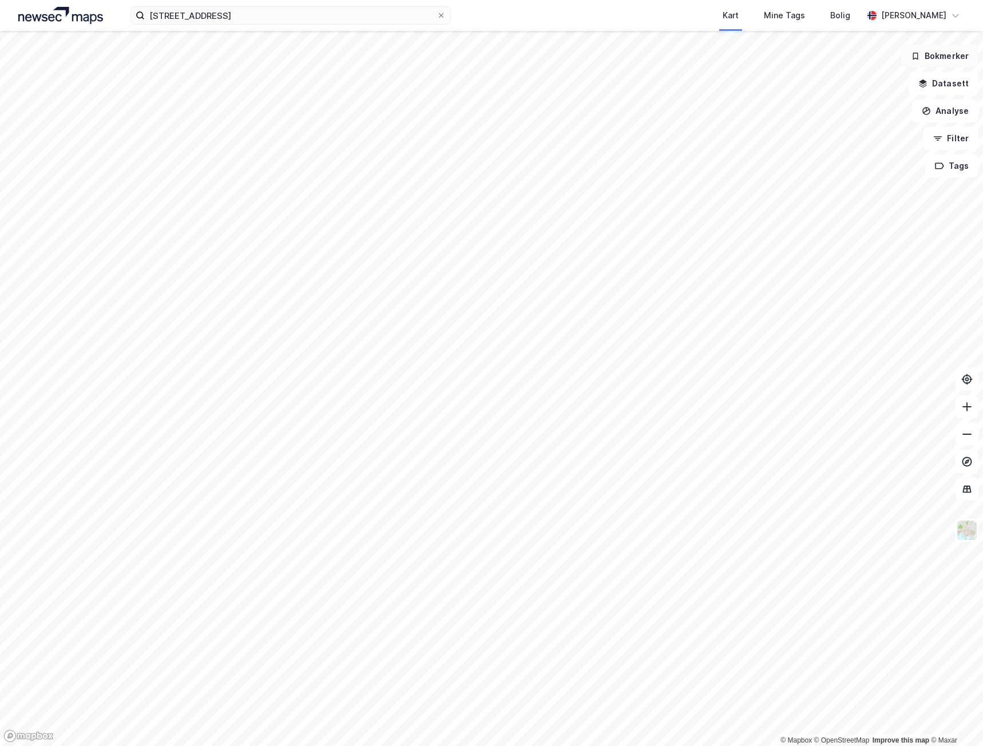
click at [941, 57] on button "Bokmerker" at bounding box center [939, 56] width 77 height 23
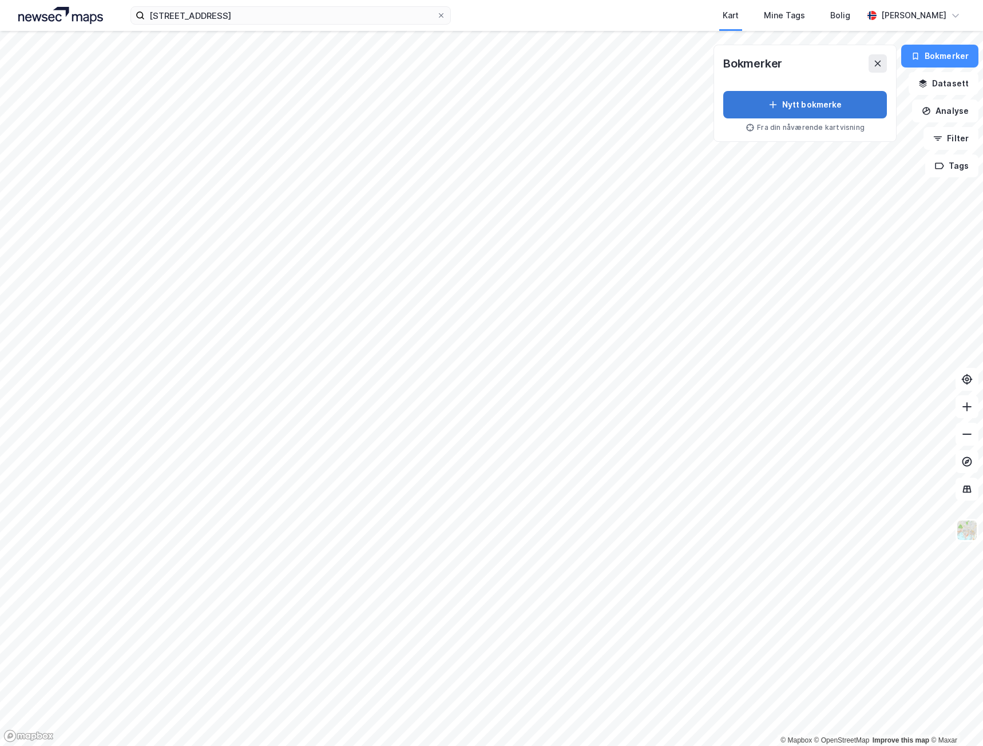
click at [854, 111] on button "Nytt bokmerke" at bounding box center [805, 104] width 164 height 27
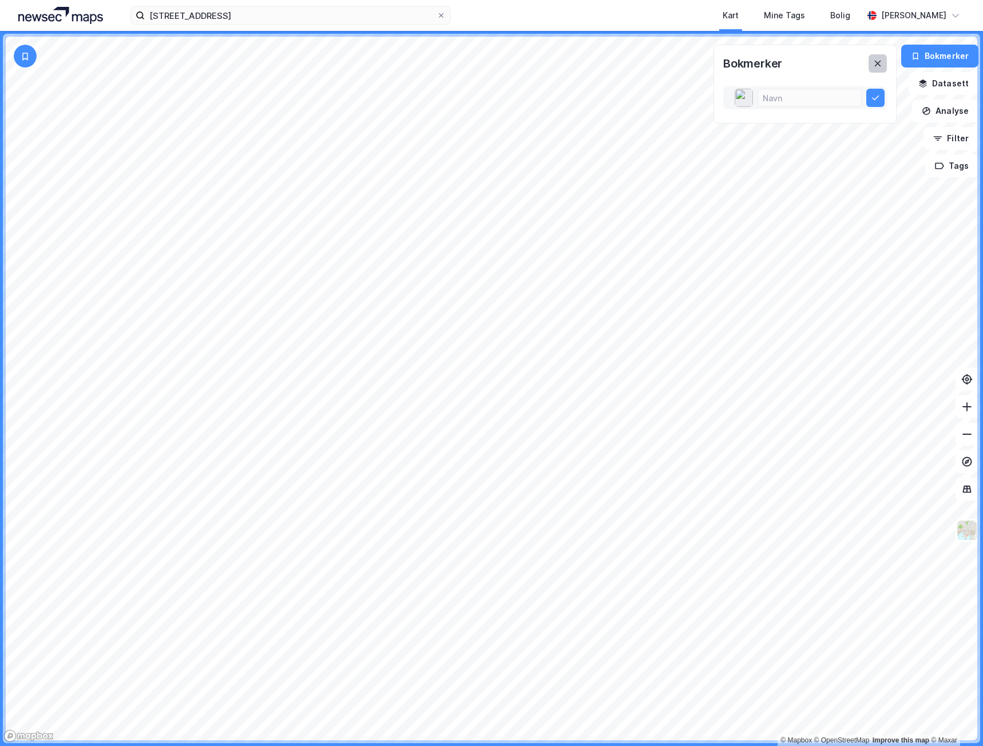
click at [887, 65] on button at bounding box center [878, 63] width 18 height 18
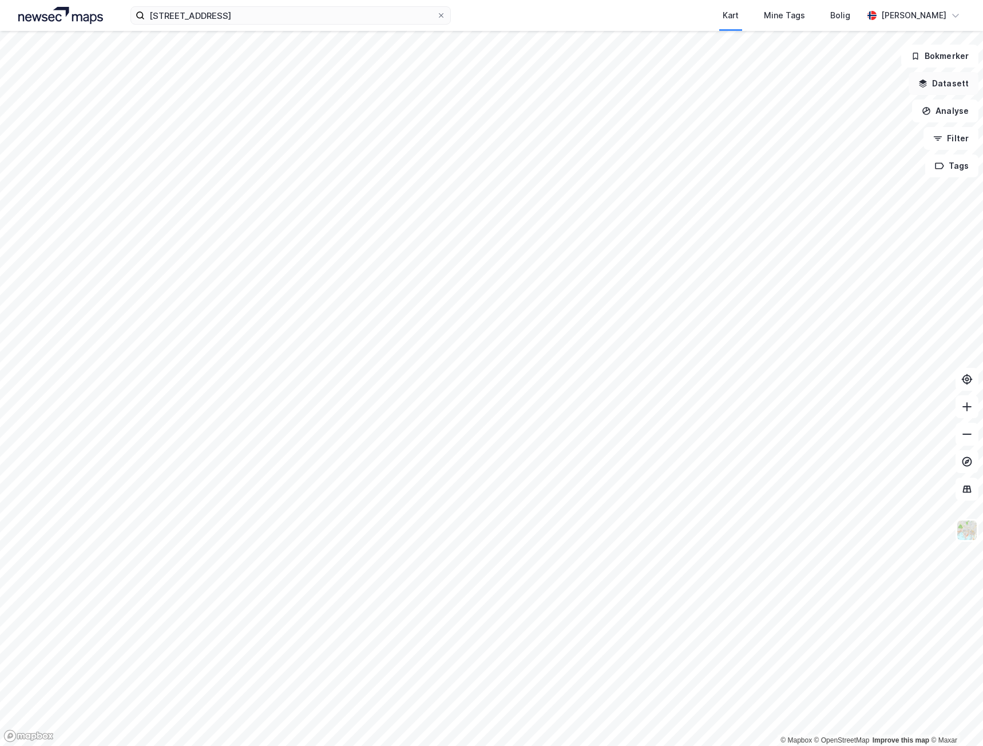
click at [951, 84] on button "Datasett" at bounding box center [944, 83] width 70 height 23
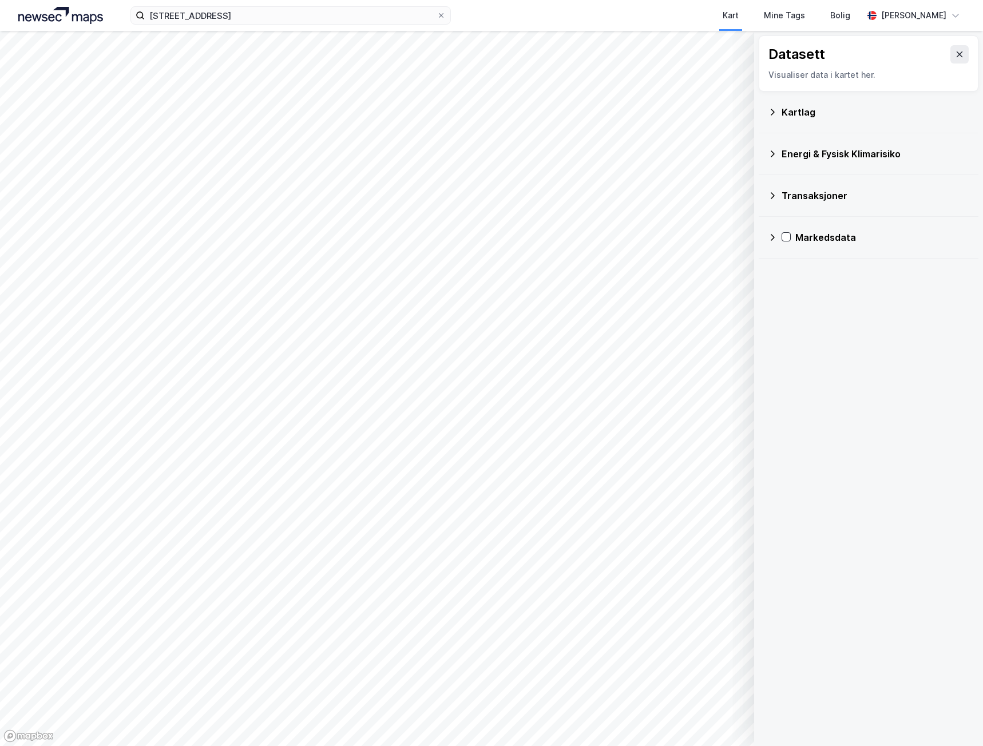
click at [775, 117] on div "Kartlag" at bounding box center [868, 111] width 201 height 27
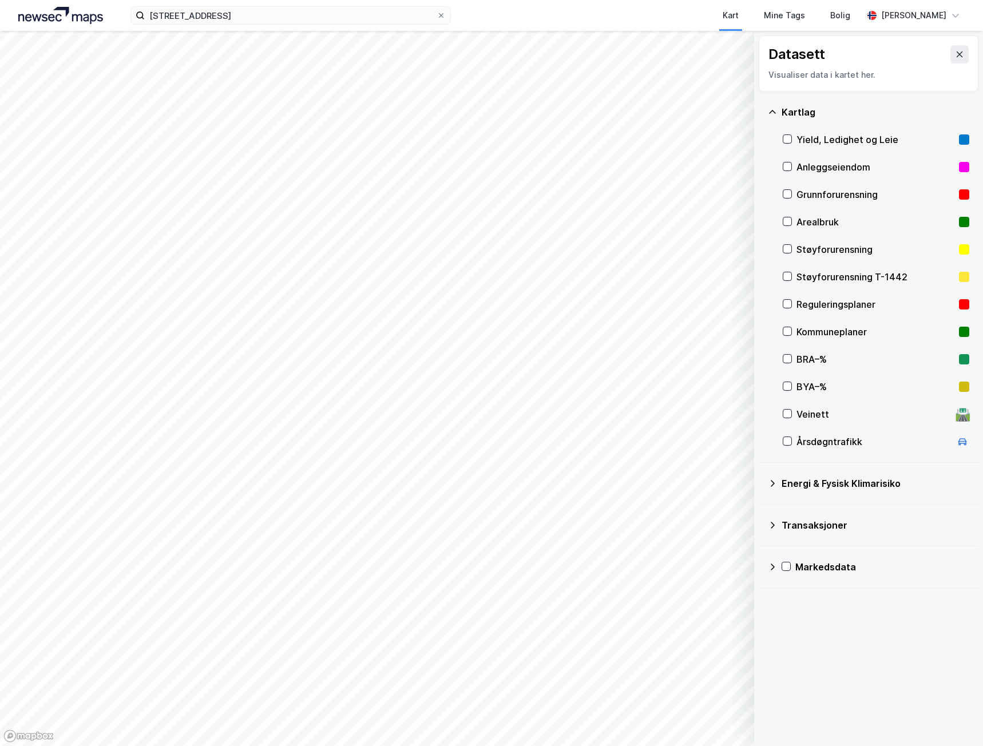
click at [775, 117] on div "Kartlag" at bounding box center [868, 111] width 201 height 27
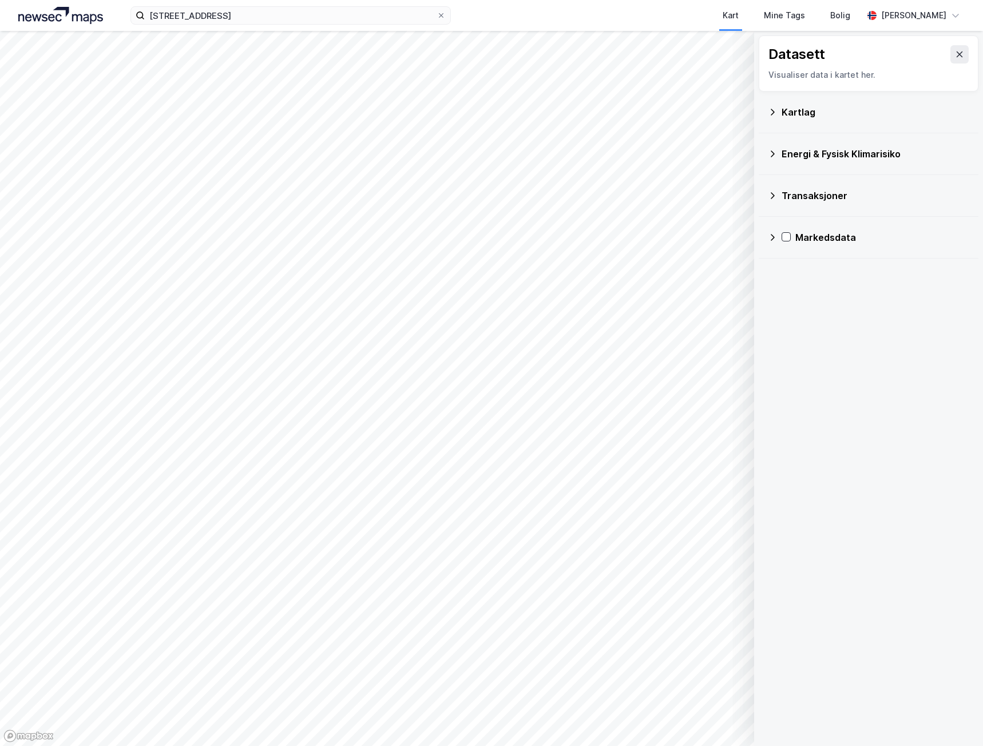
click at [940, 56] on div "Datasett" at bounding box center [868, 54] width 200 height 18
click at [941, 55] on div "Datasett" at bounding box center [868, 54] width 200 height 18
click at [955, 55] on icon at bounding box center [959, 54] width 9 height 9
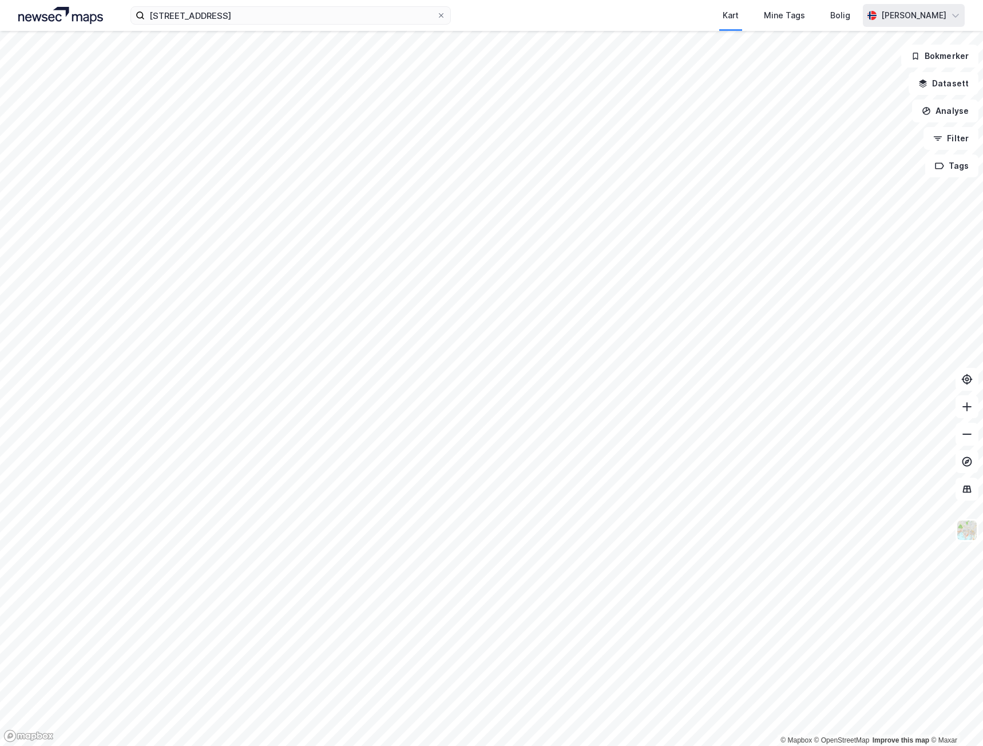
click at [910, 9] on div "[PERSON_NAME]" at bounding box center [913, 16] width 65 height 14
click at [739, 15] on div "Kart" at bounding box center [731, 16] width 16 height 14
click at [77, 19] on img at bounding box center [60, 15] width 85 height 17
click at [970, 494] on icon at bounding box center [966, 489] width 11 height 11
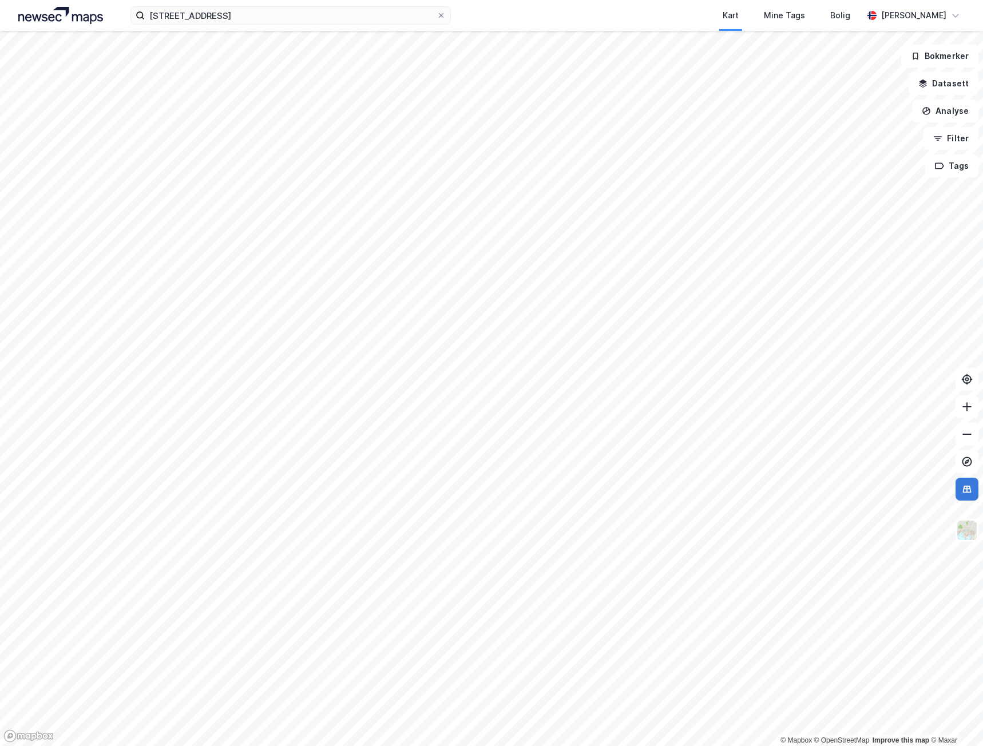
click at [970, 494] on icon at bounding box center [966, 489] width 11 height 11
click at [957, 113] on button "Analyse" at bounding box center [945, 111] width 66 height 23
click at [950, 89] on button "Datasett" at bounding box center [944, 83] width 70 height 23
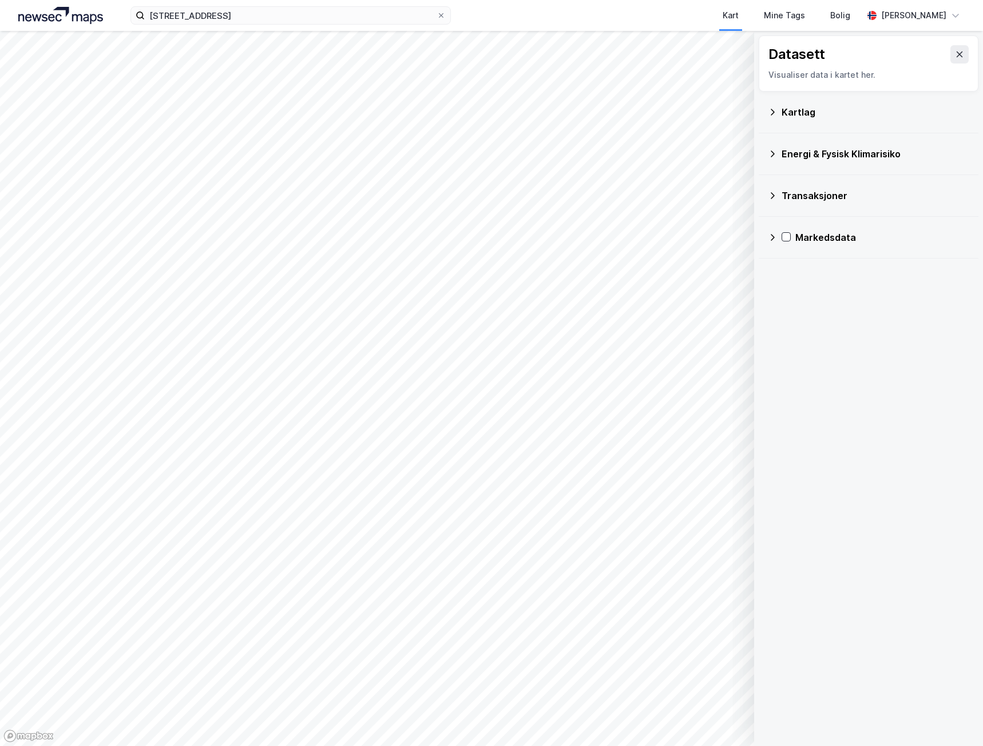
click at [901, 106] on div "Kartlag" at bounding box center [876, 112] width 188 height 14
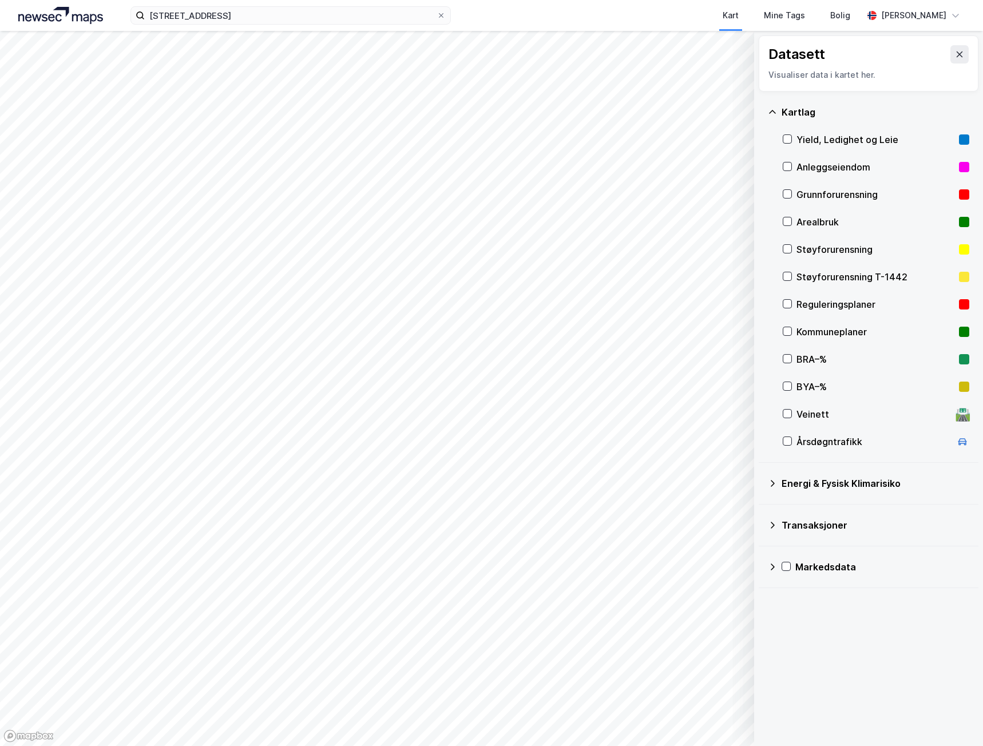
click at [901, 106] on div "Kartlag" at bounding box center [876, 112] width 188 height 14
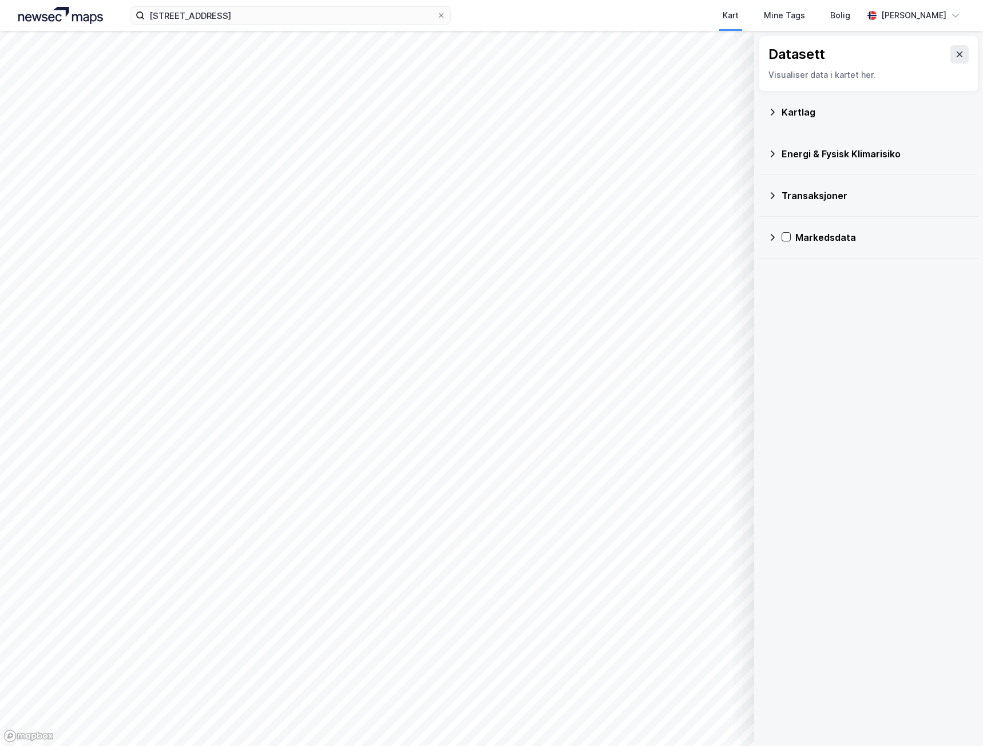
click at [884, 151] on div "Energi & Fysisk Klimarisiko" at bounding box center [876, 154] width 188 height 14
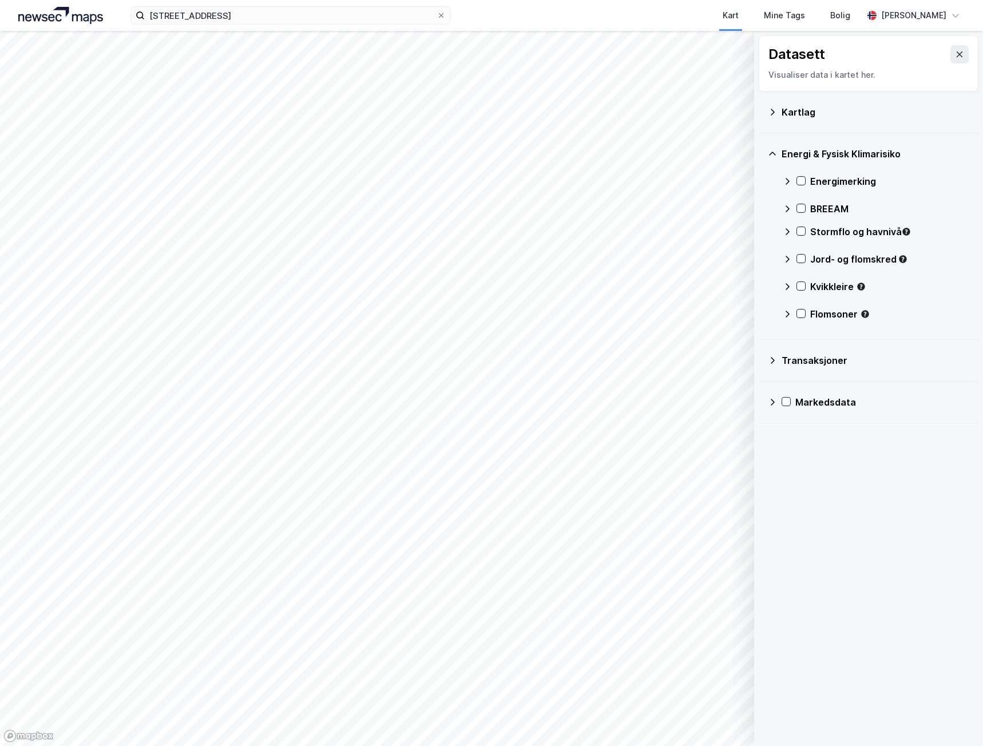
click at [884, 151] on div "Energi & Fysisk Klimarisiko" at bounding box center [876, 154] width 188 height 14
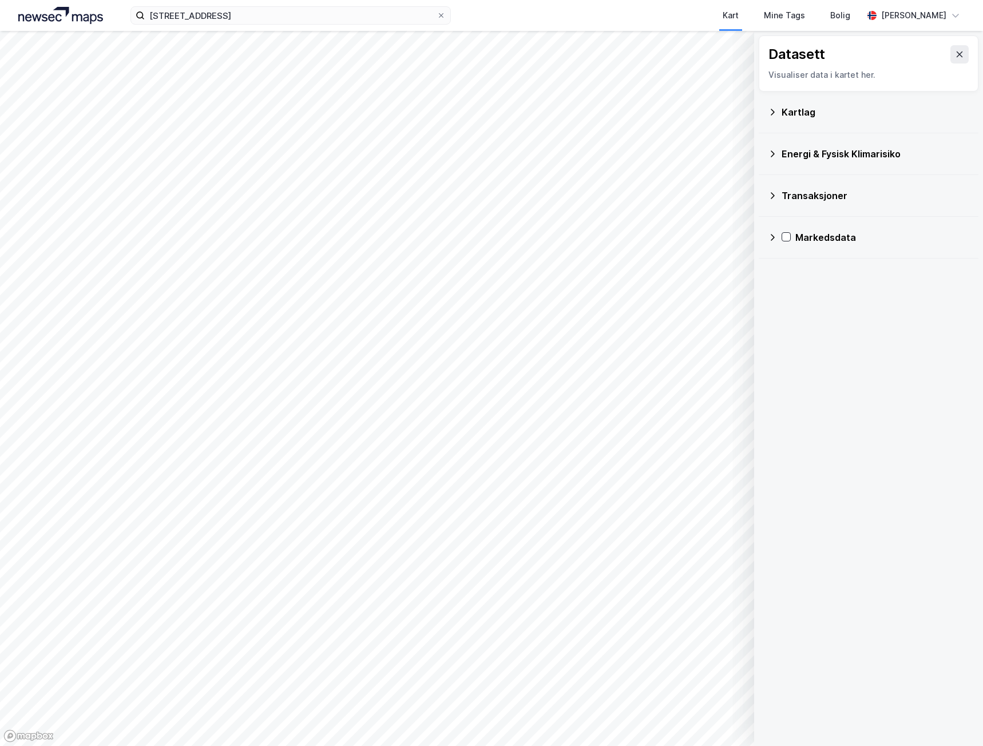
click at [862, 196] on div "Transaksjoner" at bounding box center [876, 196] width 188 height 14
click at [867, 235] on div "Markedsdata" at bounding box center [882, 238] width 174 height 14
click at [867, 233] on div "Markedsdata" at bounding box center [882, 238] width 174 height 14
click at [955, 51] on icon at bounding box center [959, 54] width 9 height 9
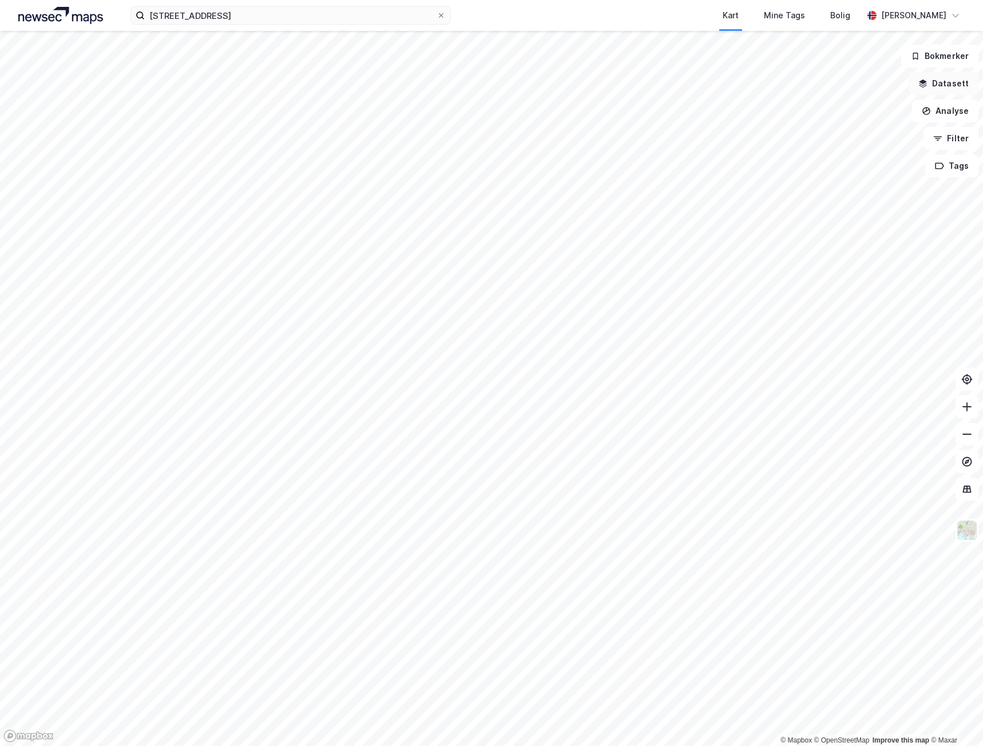
click at [950, 88] on button "Datasett" at bounding box center [944, 83] width 70 height 23
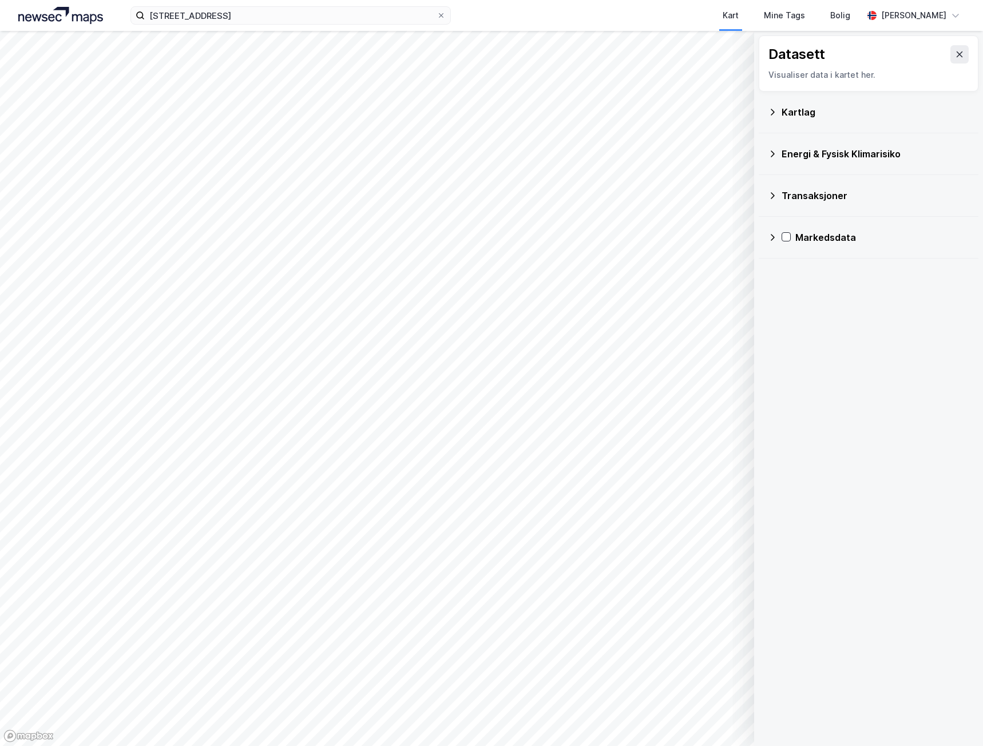
drag, startPoint x: 946, startPoint y: 55, endPoint x: 946, endPoint y: 62, distance: 6.9
click at [950, 56] on button at bounding box center [959, 54] width 18 height 18
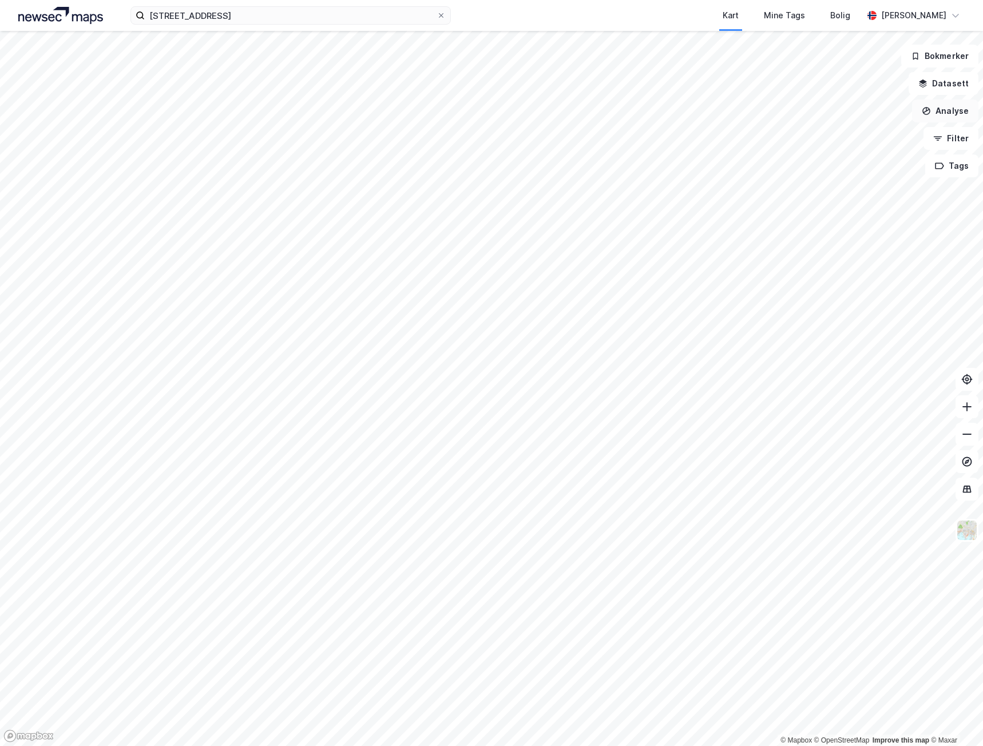
click at [934, 118] on button "Analyse" at bounding box center [945, 111] width 66 height 23
click at [934, 117] on button "Analyse" at bounding box center [945, 111] width 66 height 23
click at [942, 130] on button "Filter" at bounding box center [951, 138] width 55 height 23
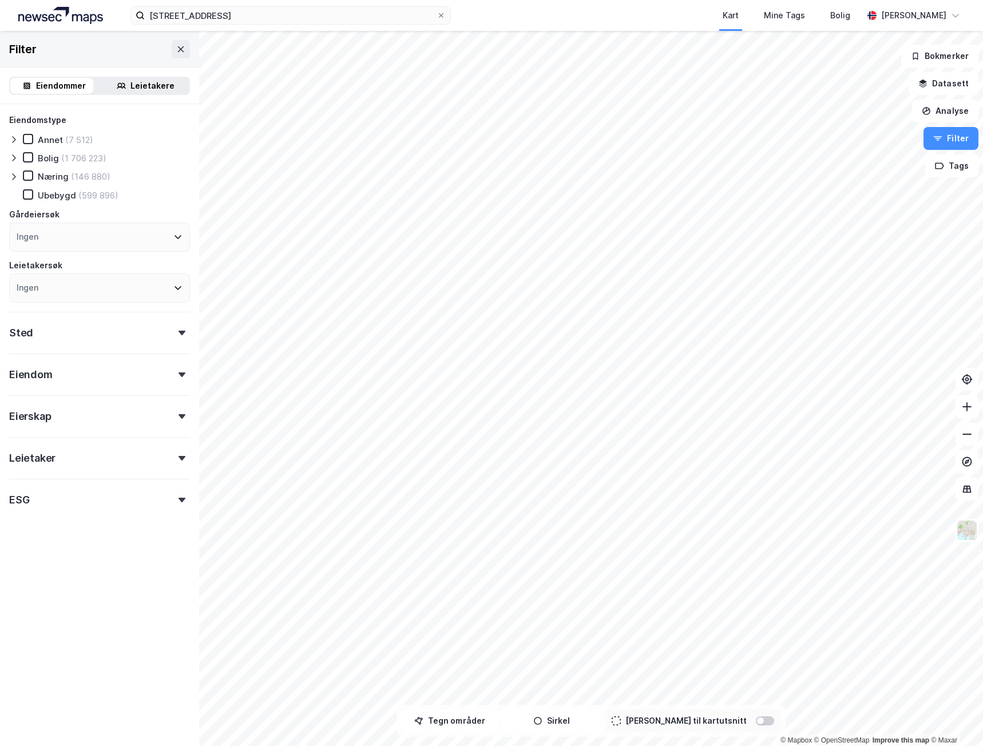
click at [67, 235] on div "Ingen" at bounding box center [99, 237] width 181 height 29
click at [145, 90] on div "Leietakere" at bounding box center [152, 86] width 44 height 14
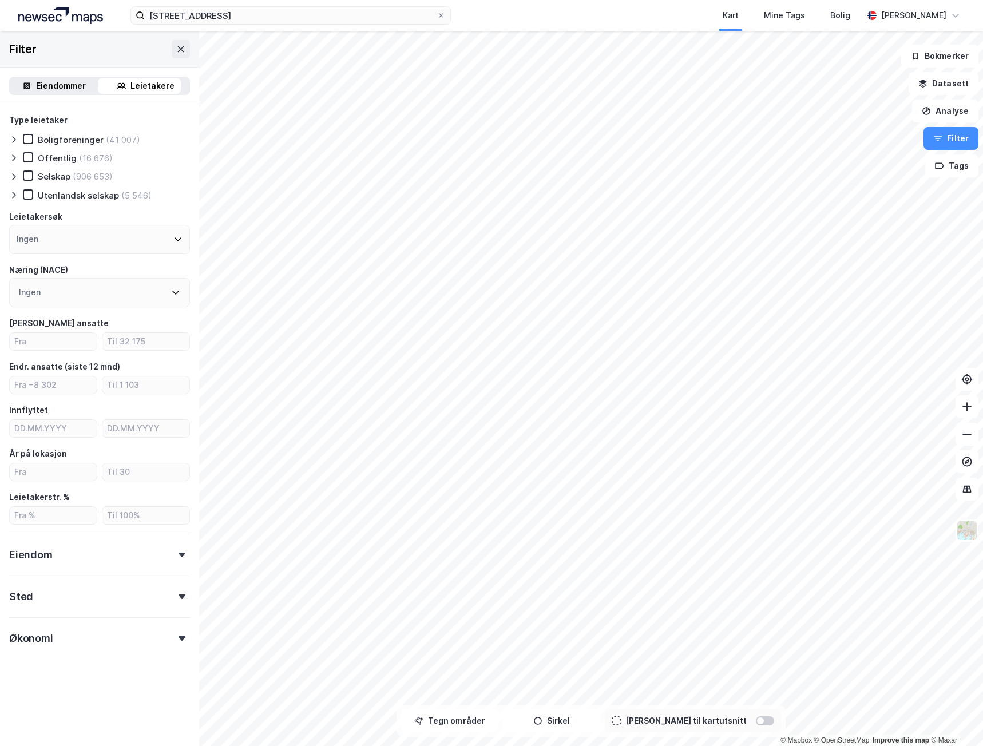
click at [72, 90] on div "Eiendommer" at bounding box center [61, 86] width 50 height 14
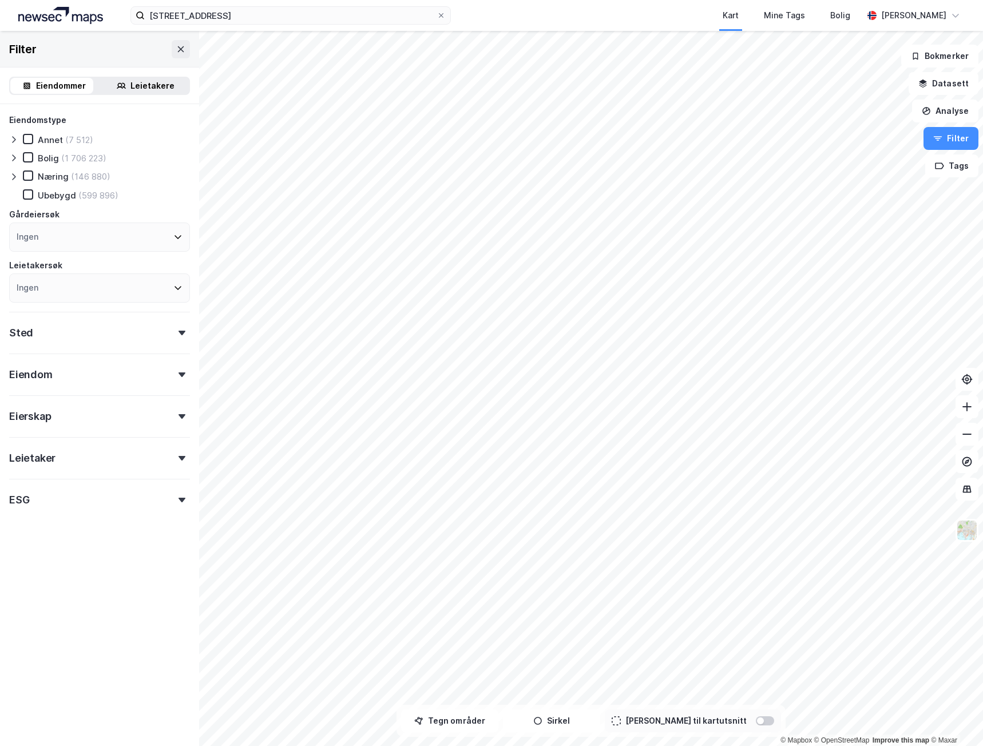
click at [128, 459] on div "Leietaker" at bounding box center [99, 453] width 181 height 33
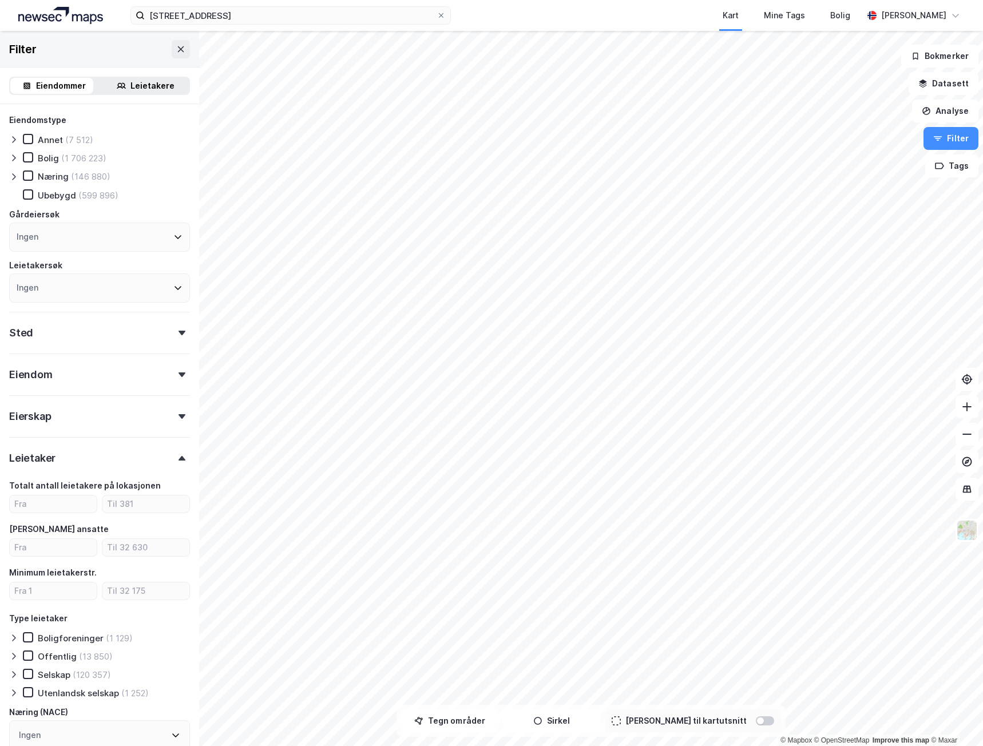
click at [155, 459] on div "Leietaker" at bounding box center [99, 453] width 181 height 33
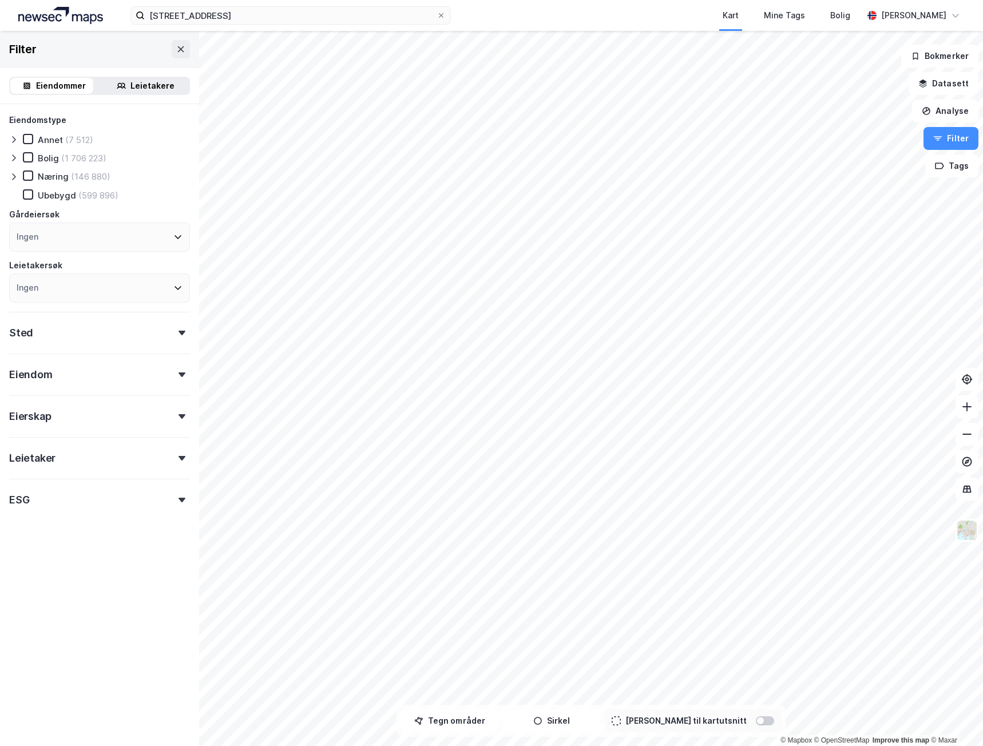
click at [140, 406] on div "Eierskap" at bounding box center [99, 411] width 181 height 33
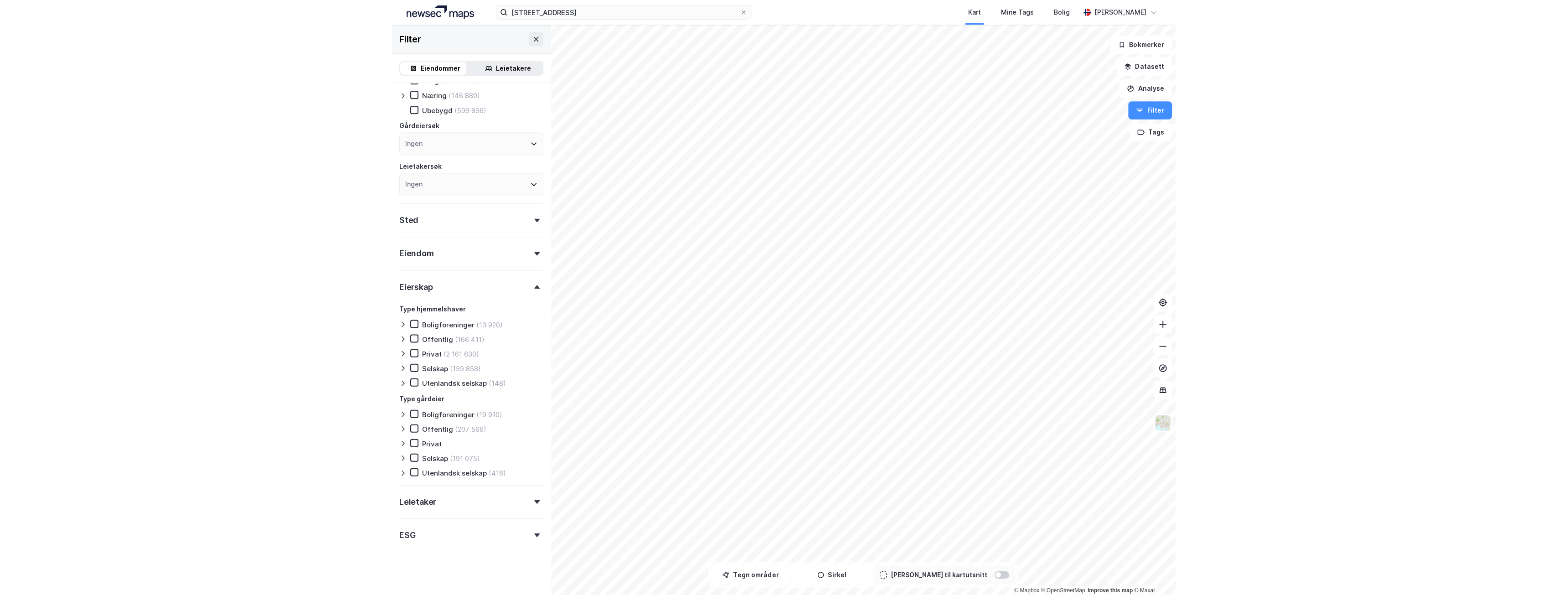
scroll to position [48, 0]
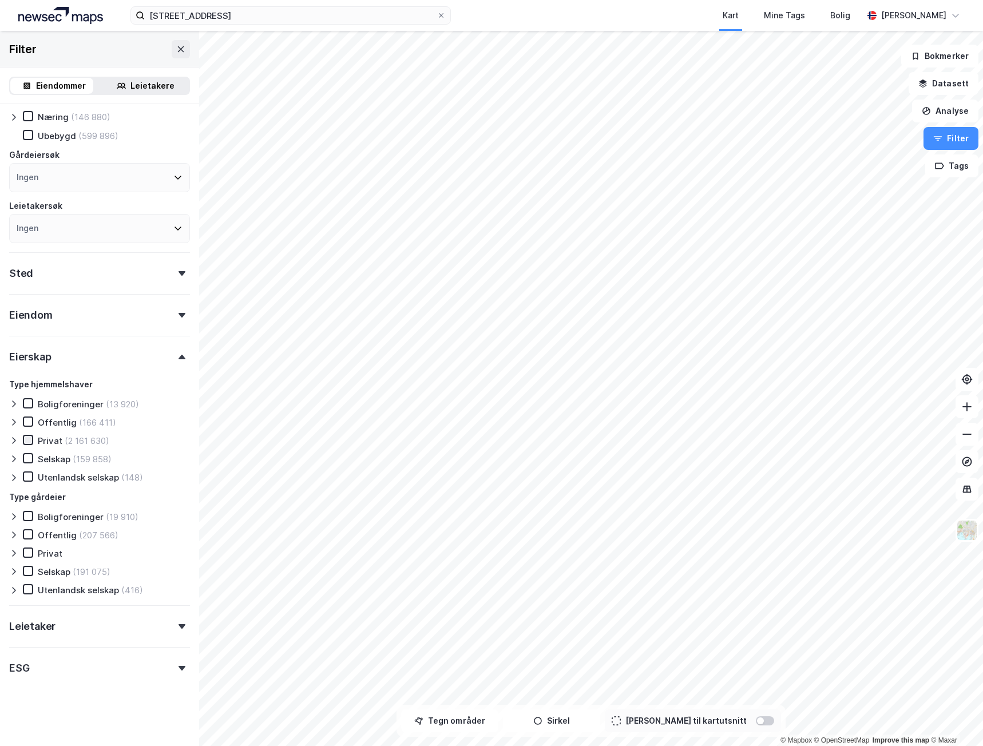
click at [29, 435] on div at bounding box center [28, 440] width 10 height 10
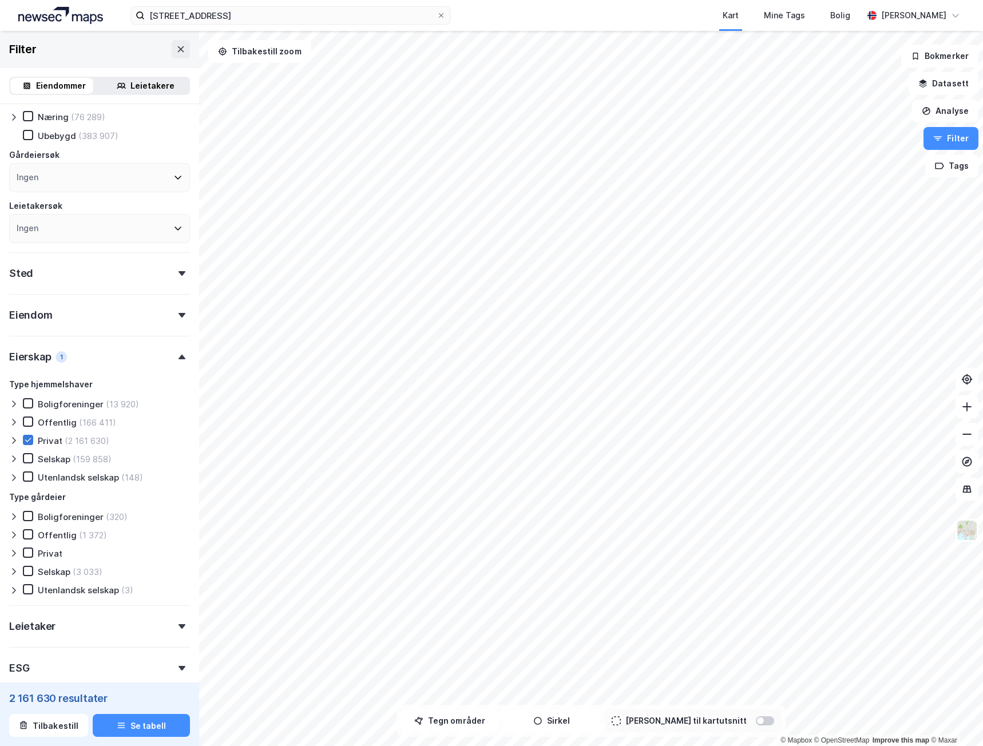
click at [29, 435] on div at bounding box center [28, 440] width 10 height 10
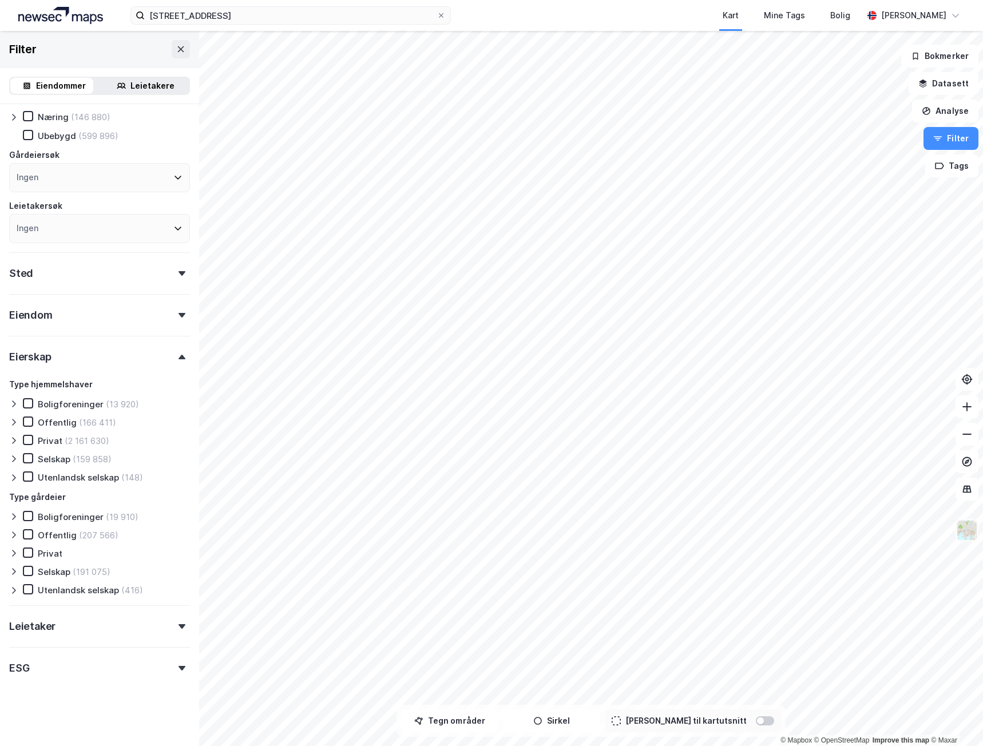
click at [972, 541] on button at bounding box center [967, 530] width 23 height 23
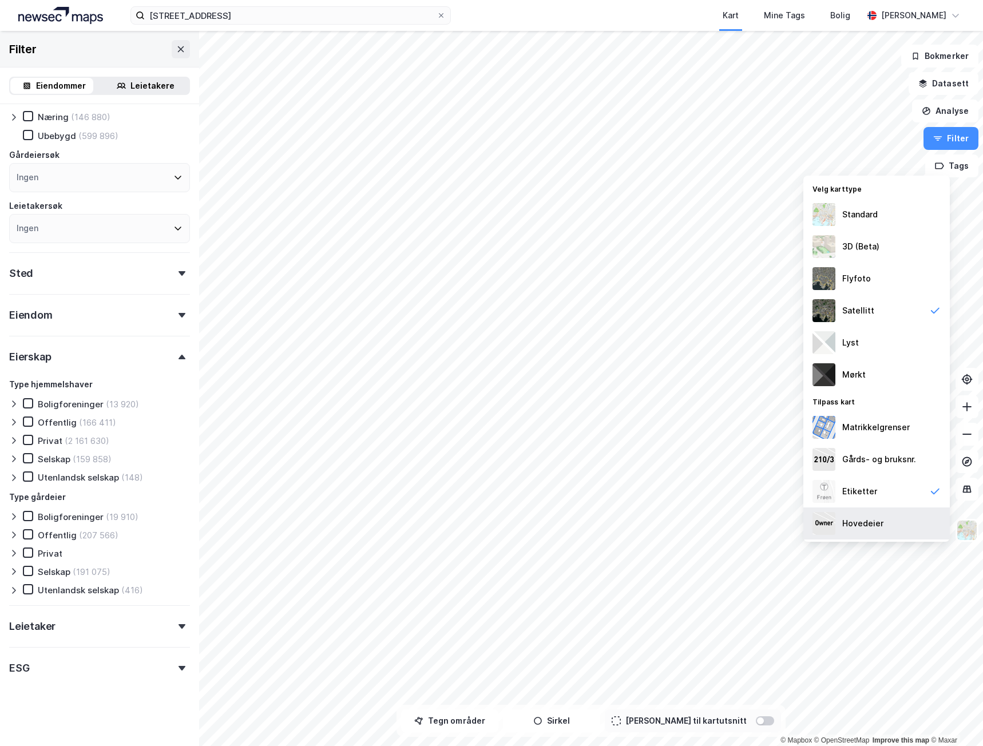
click at [873, 516] on div "Hovedeier" at bounding box center [876, 524] width 146 height 32
click at [865, 489] on div "Etiketter" at bounding box center [859, 492] width 35 height 14
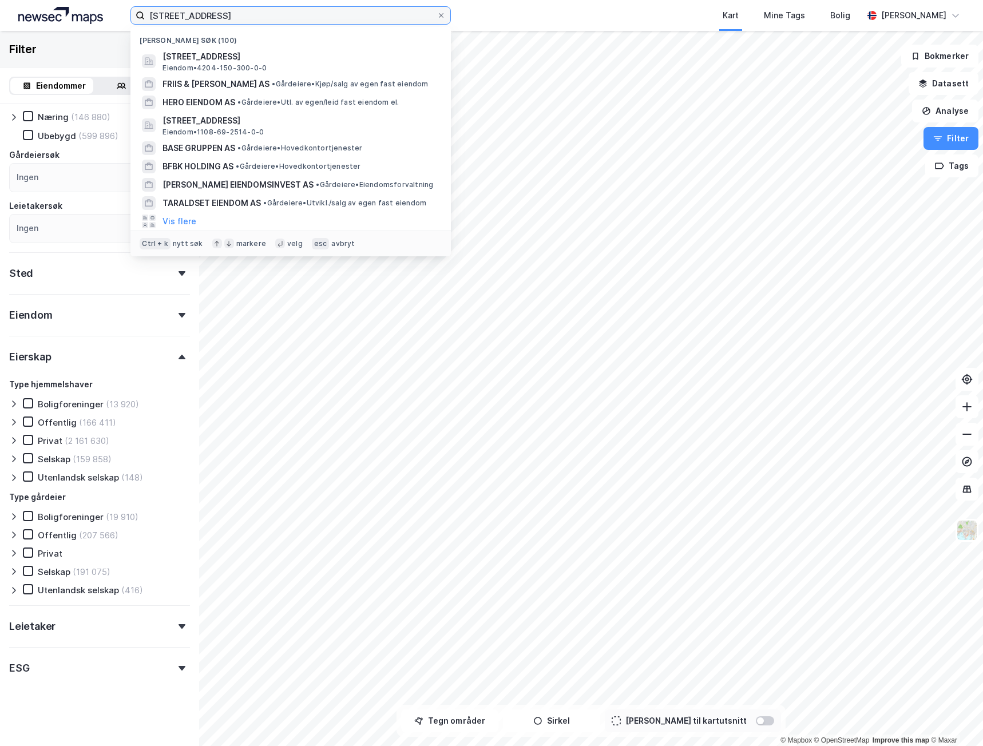
click at [306, 15] on input "[STREET_ADDRESS]" at bounding box center [291, 15] width 292 height 17
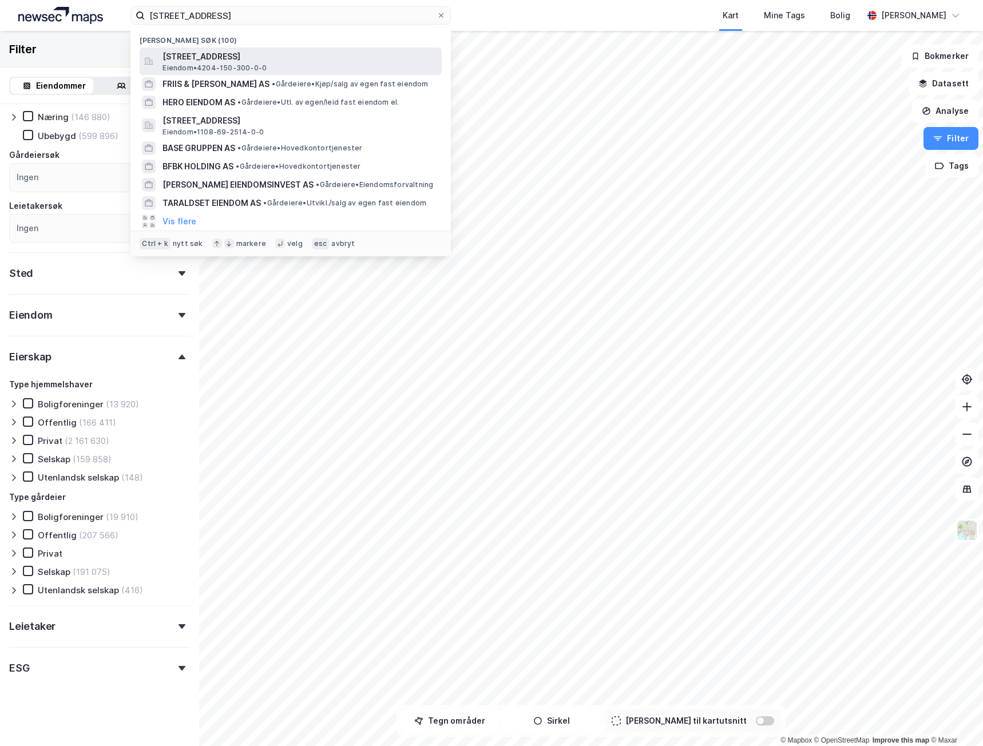
click at [301, 50] on span "[STREET_ADDRESS]" at bounding box center [300, 57] width 275 height 14
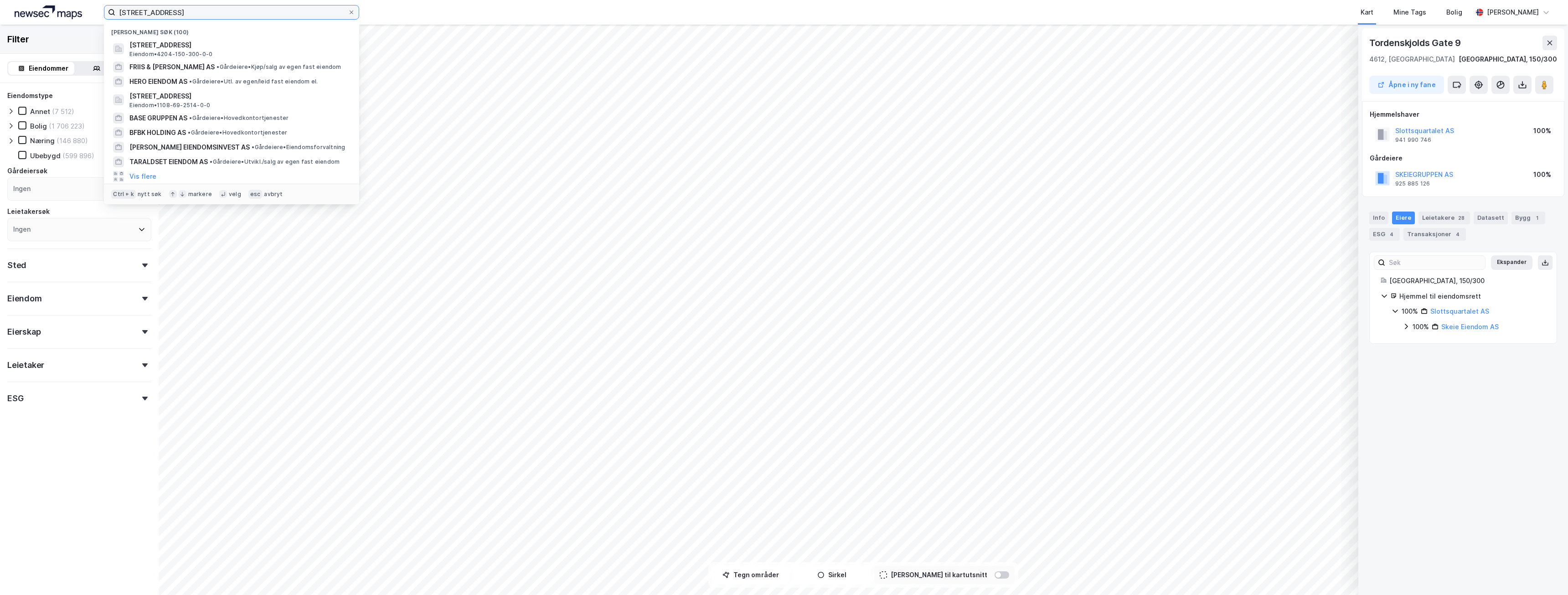
click at [252, 14] on input "[STREET_ADDRESS]" at bounding box center [232, 12] width 233 height 14
click at [252, 40] on span "[STREET_ADDRESS]" at bounding box center [239, 45] width 219 height 11
click at [265, 15] on input "[STREET_ADDRESS]" at bounding box center [232, 12] width 233 height 14
click at [222, 56] on div "[STREET_ADDRESS] • 4204-150-300-0-0" at bounding box center [240, 49] width 221 height 18
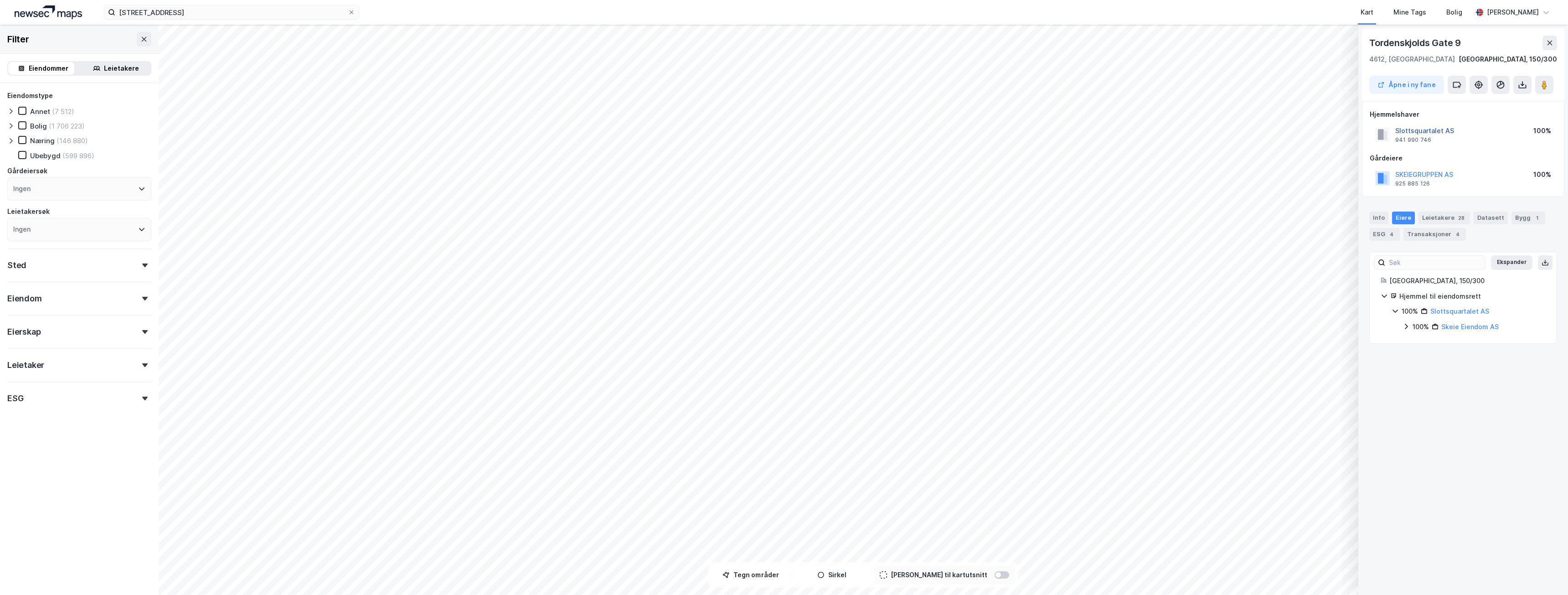
click at [0, 0] on button "Slottsquartalet AS" at bounding box center [0, 0] width 0 height 0
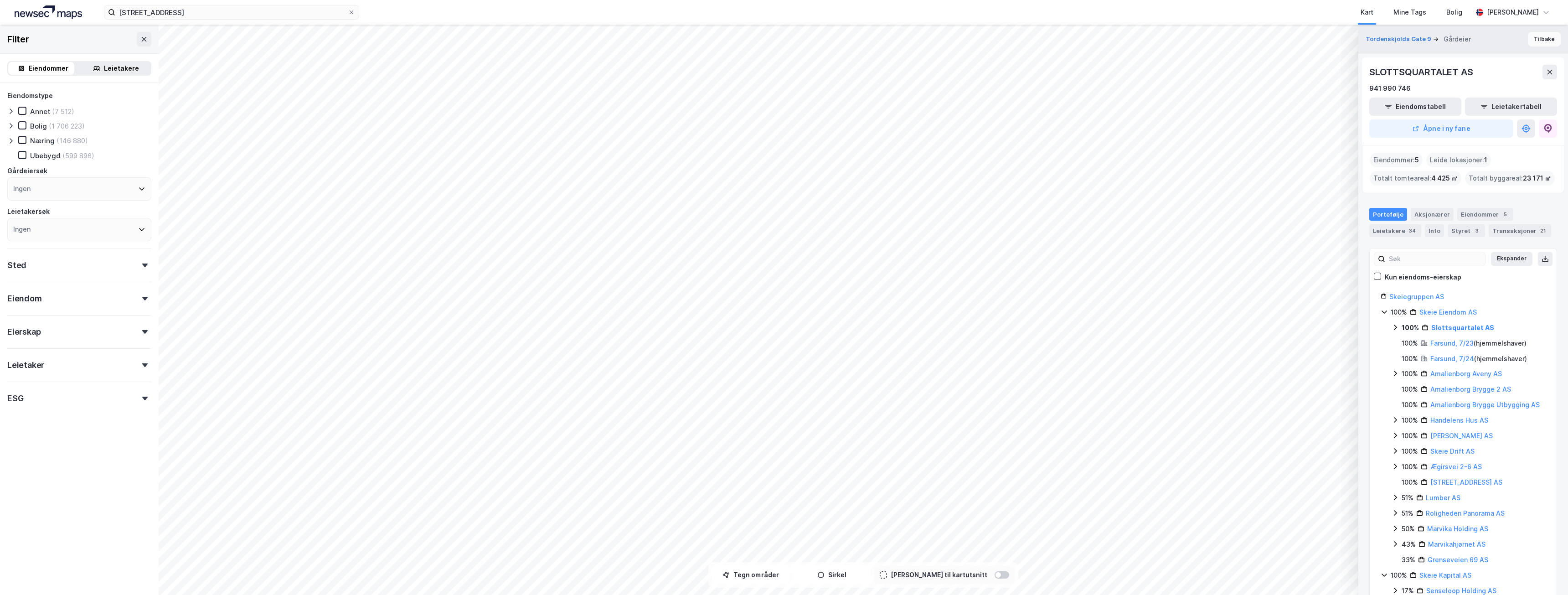
click at [783, 38] on button "Tilbake" at bounding box center [1544, 39] width 33 height 14
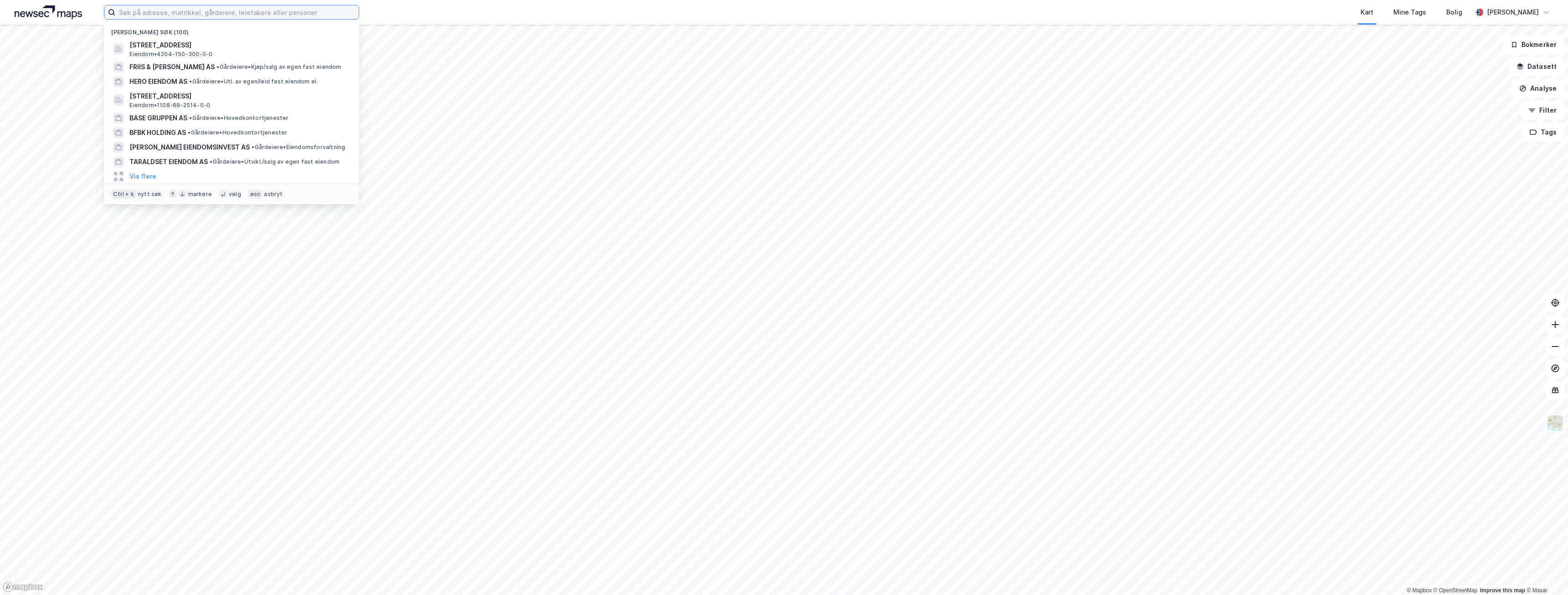
click at [209, 9] on input at bounding box center [237, 12] width 244 height 14
click at [189, 46] on span "[STREET_ADDRESS]" at bounding box center [239, 45] width 219 height 11
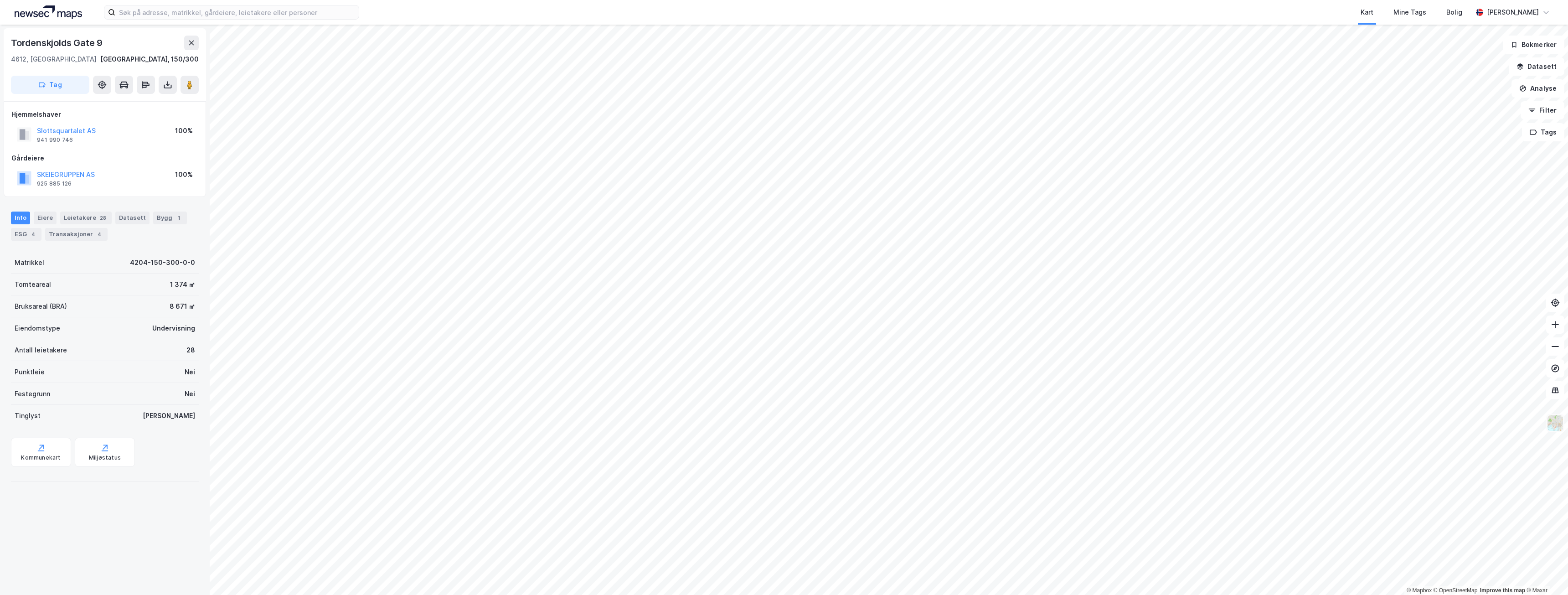
click at [1554, 430] on img at bounding box center [1556, 423] width 18 height 18
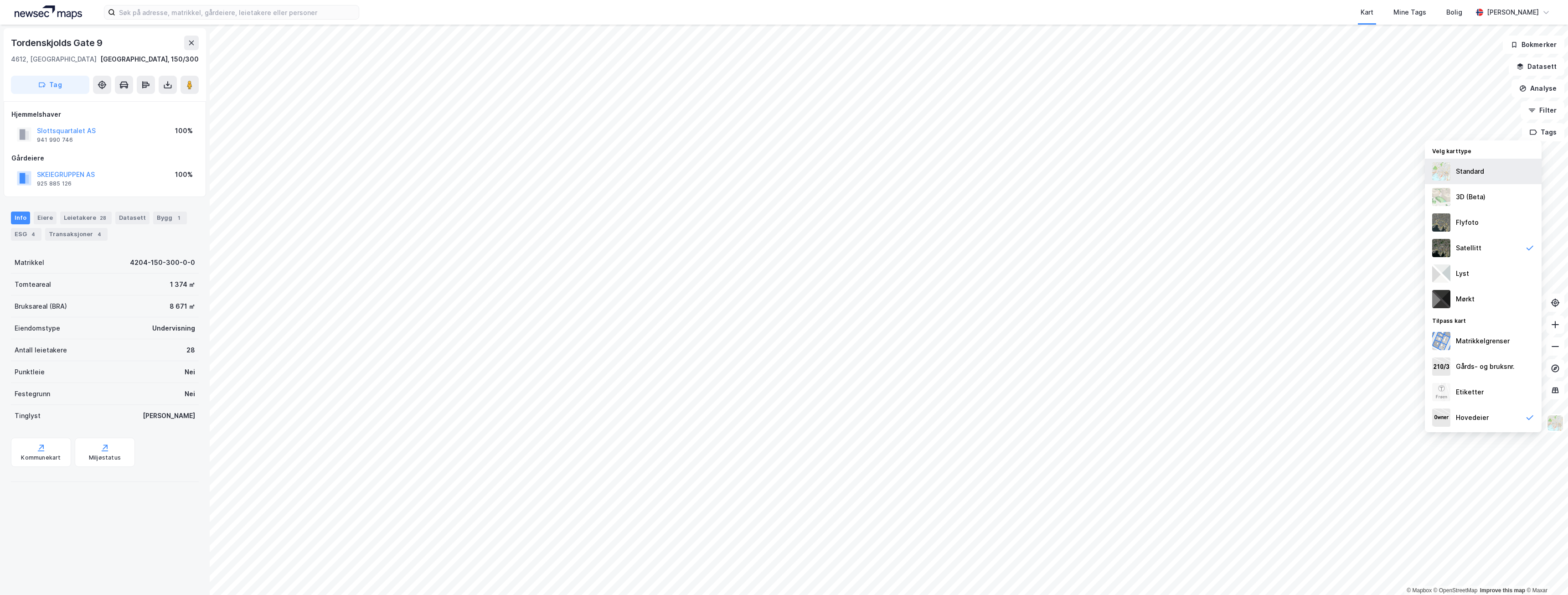
click at [1466, 162] on div "Standard" at bounding box center [1484, 171] width 116 height 25
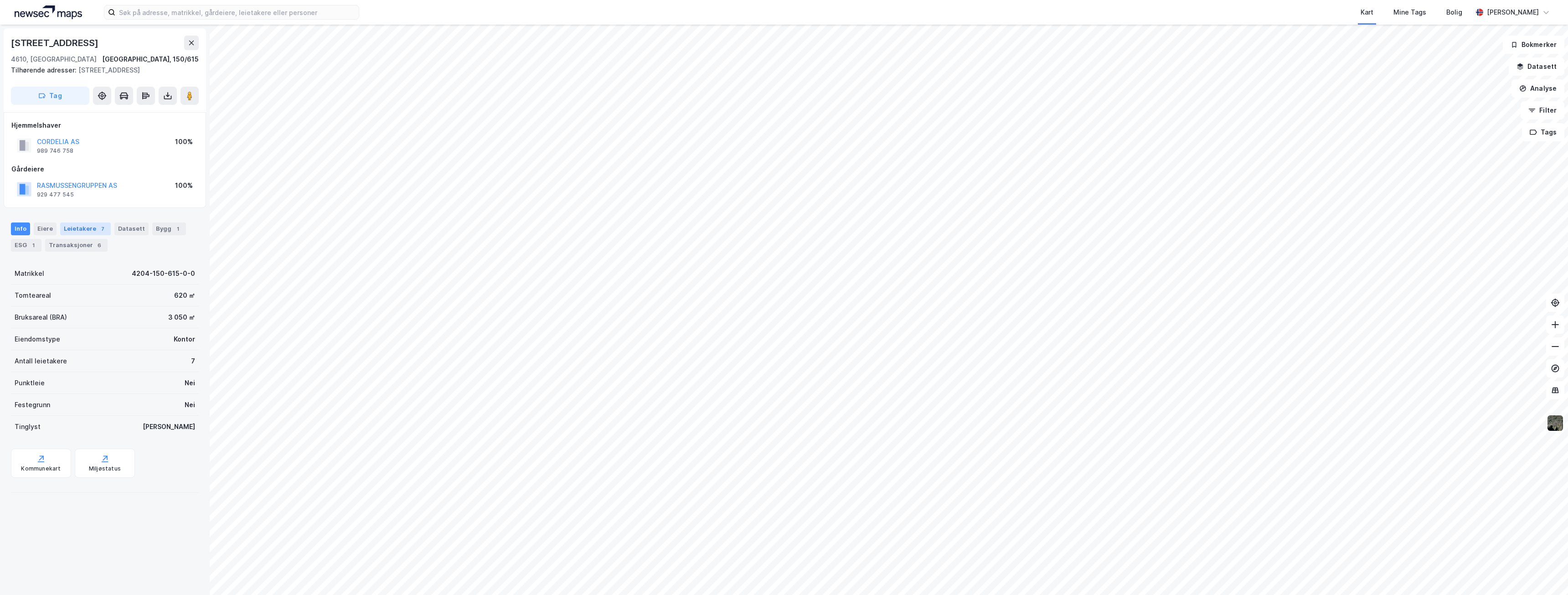
click at [75, 233] on div "Leietakere 7" at bounding box center [86, 229] width 51 height 13
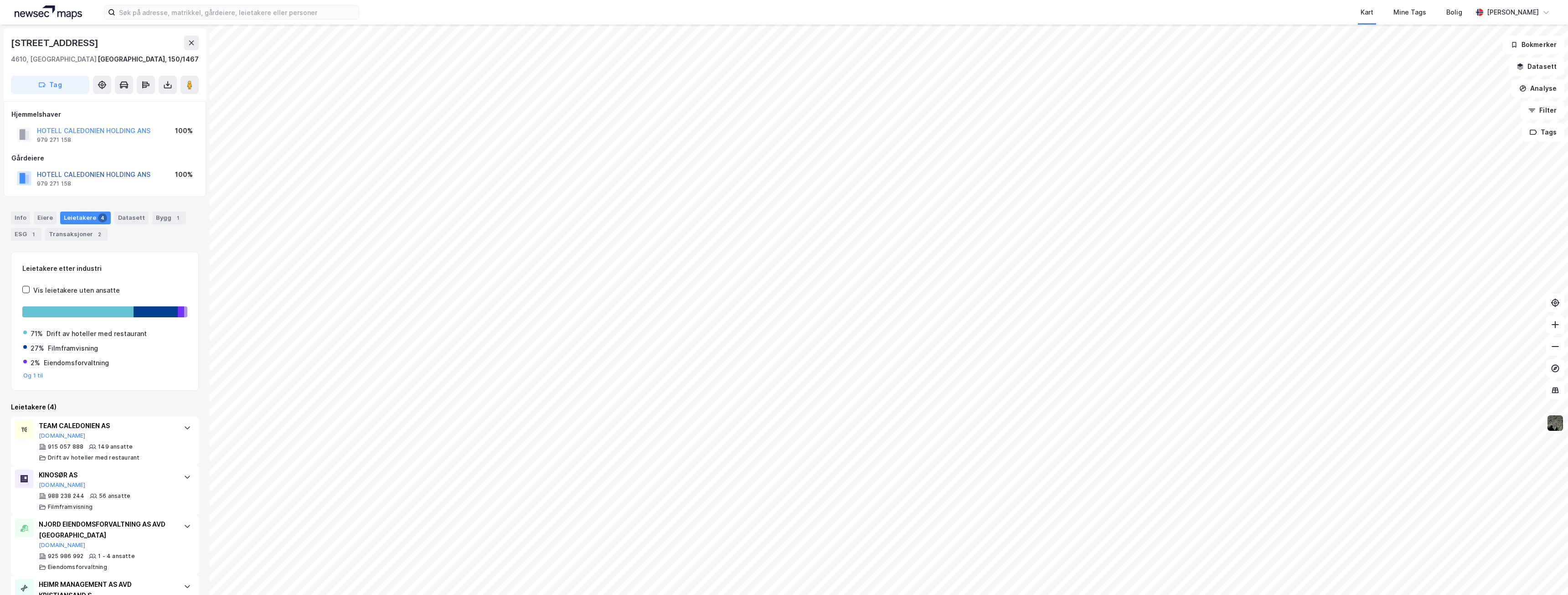
click at [0, 0] on button "HOTELL CALEDONIEN HOLDING ANS" at bounding box center [0, 0] width 0 height 0
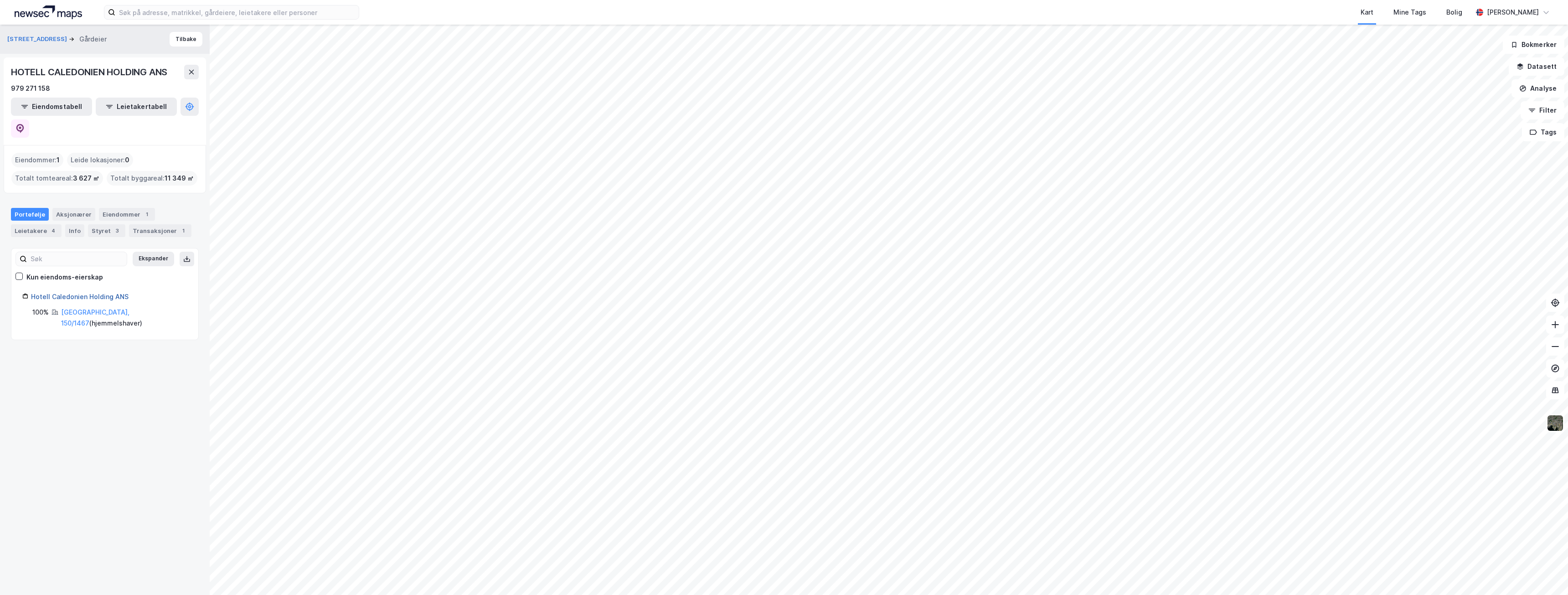
click at [65, 292] on link "Hotell Caledonien Holding ANS" at bounding box center [80, 296] width 97 height 8
click at [69, 208] on div "Aksjonærer" at bounding box center [74, 214] width 43 height 13
click at [66, 303] on div "Hotell Caledonien Holding ANS" at bounding box center [109, 308] width 156 height 11
click at [64, 303] on div "Hotell Caledonien Holding ANS" at bounding box center [109, 308] width 156 height 11
click at [112, 208] on div "Eiendommer 1" at bounding box center [127, 214] width 56 height 13
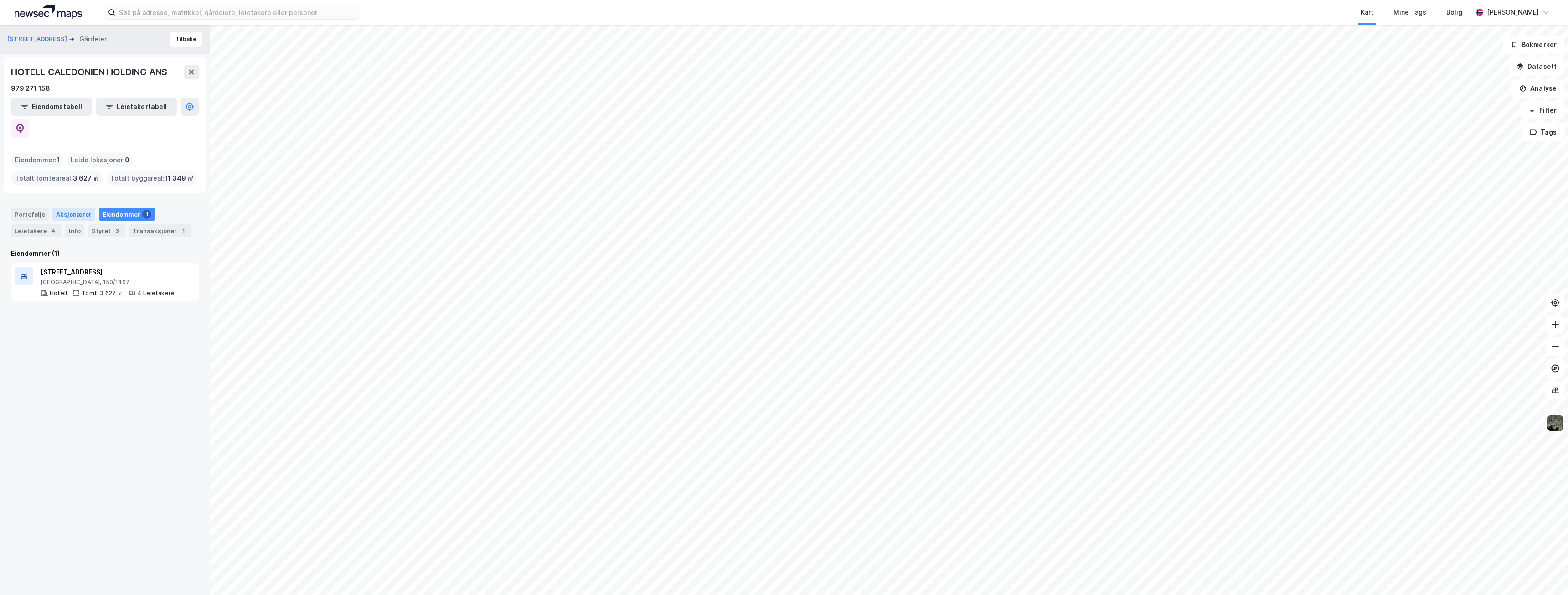
click at [64, 208] on div "Aksjonærer" at bounding box center [74, 214] width 43 height 13
click at [92, 225] on div "Styret 3" at bounding box center [106, 231] width 37 height 13
